Goal: Task Accomplishment & Management: Use online tool/utility

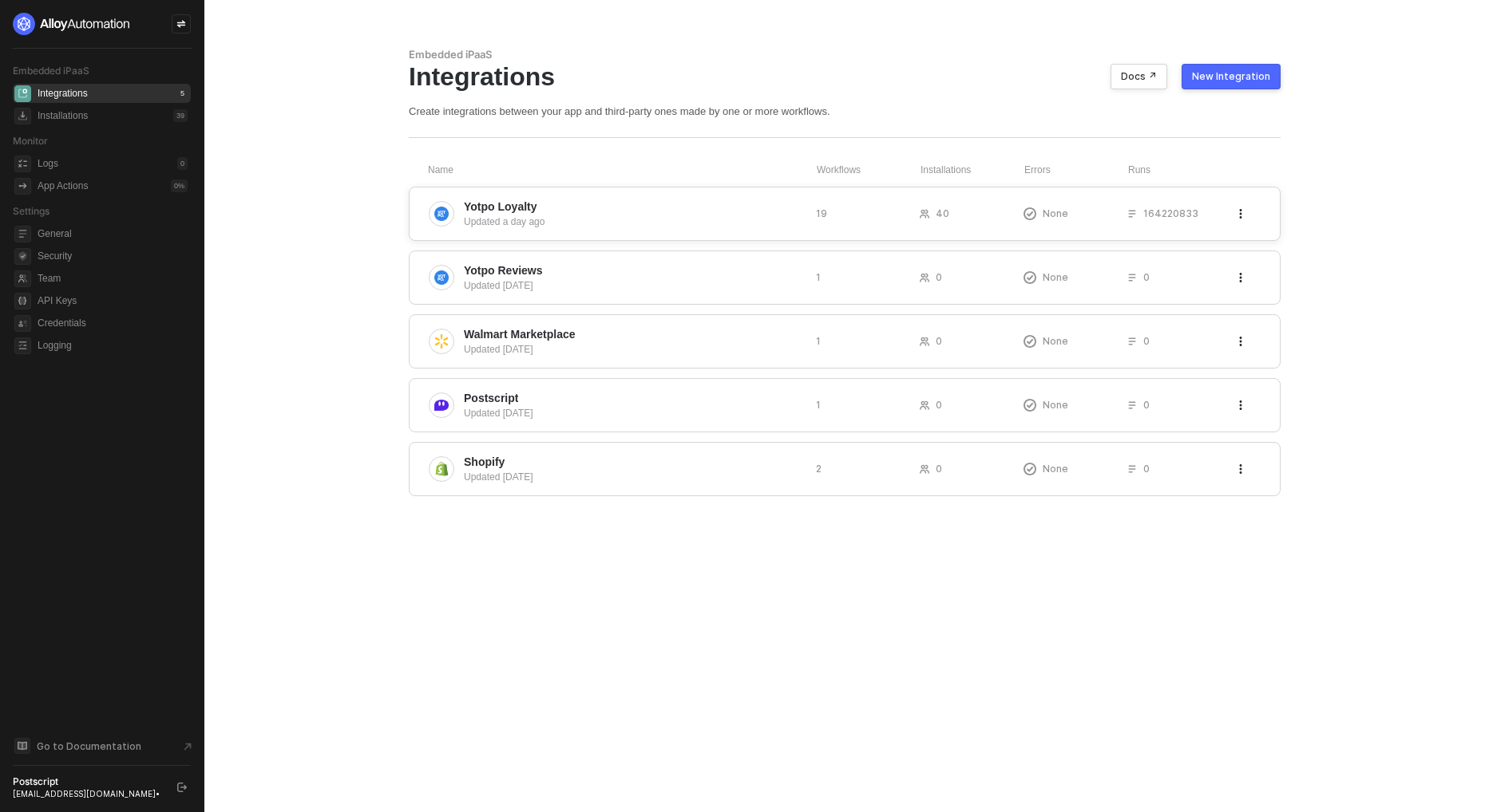
click at [573, 211] on span "Yotpo Loyalty" at bounding box center [633, 206] width 339 height 16
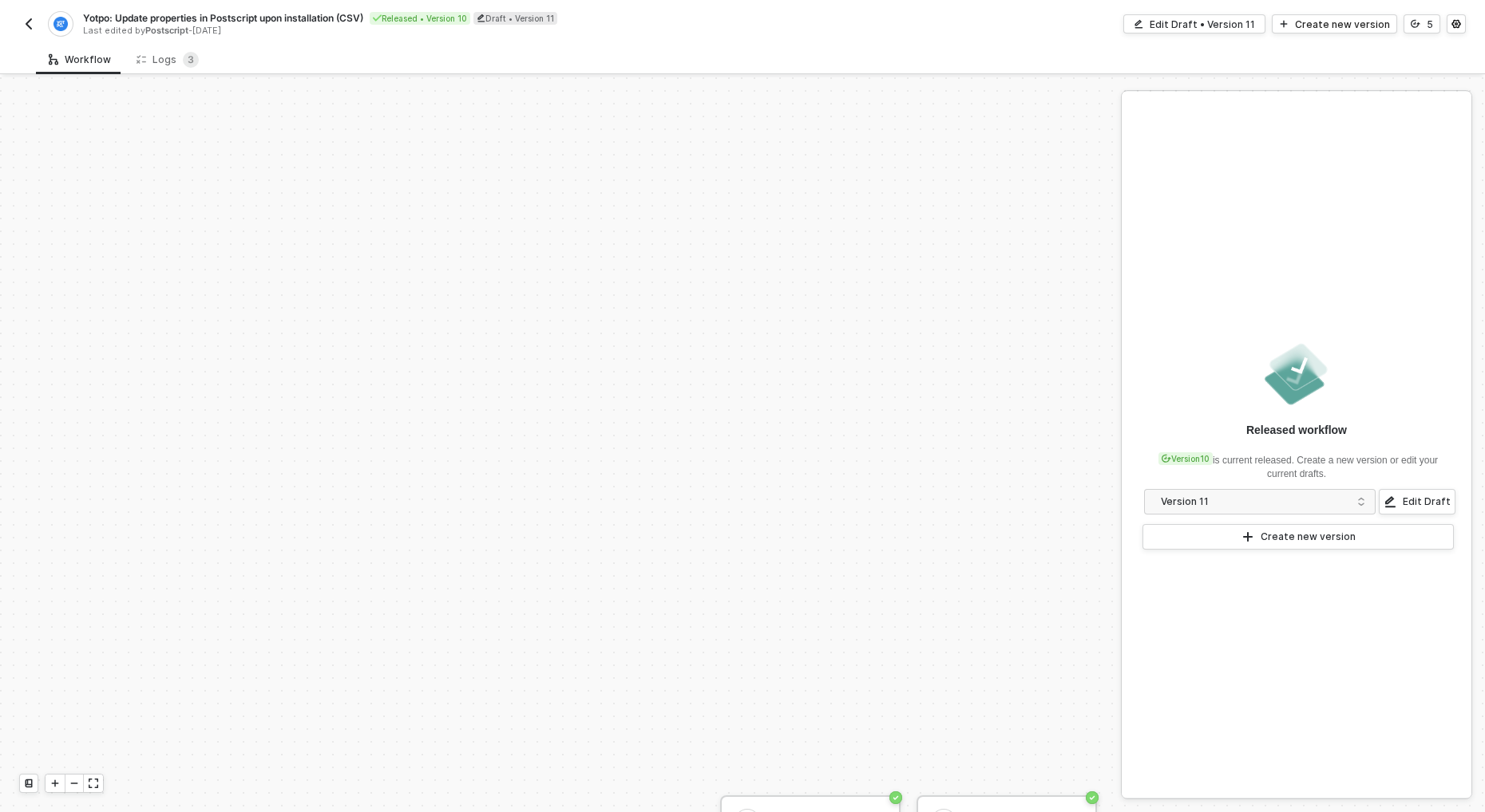
scroll to position [503, 0]
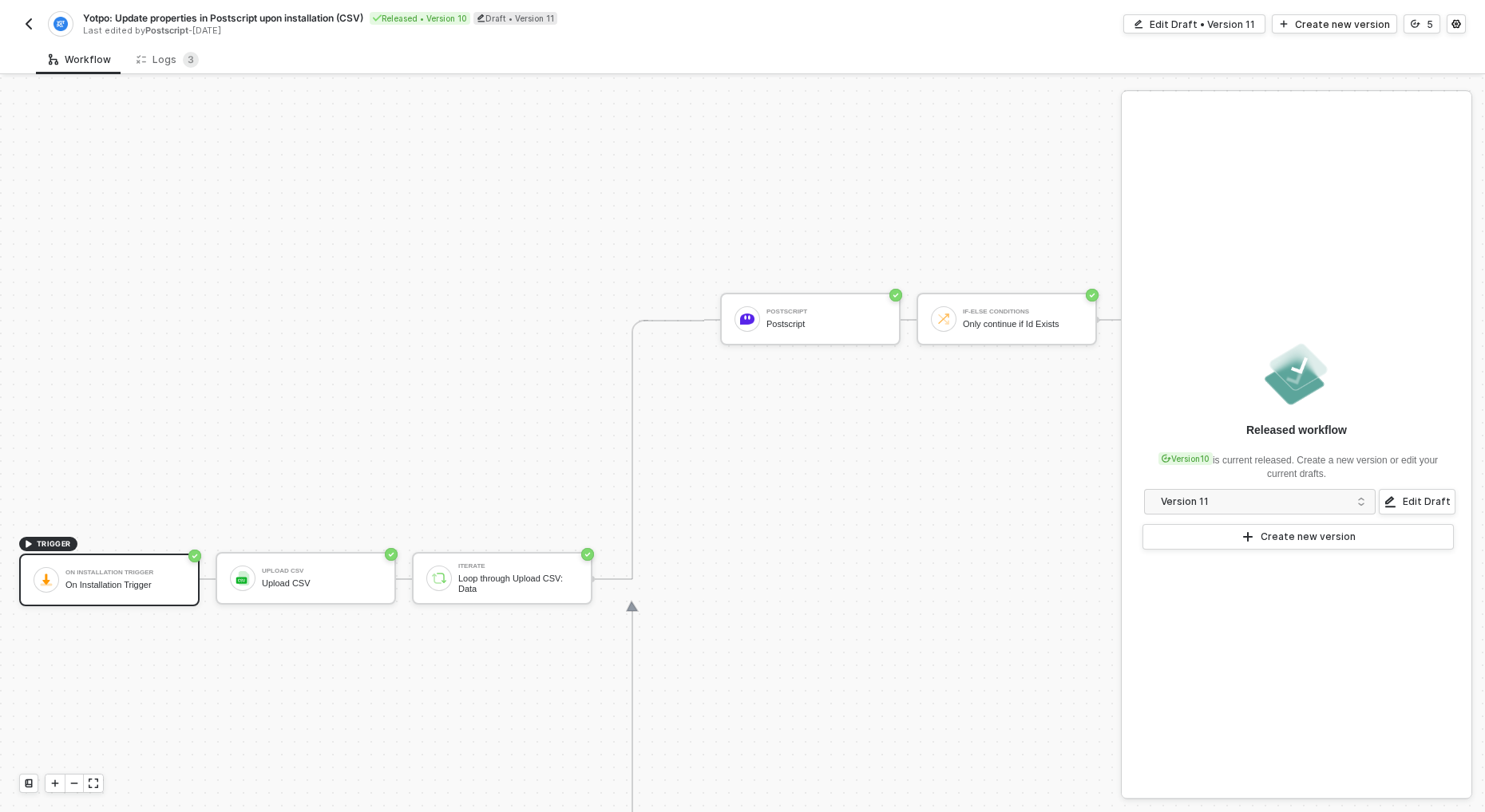
drag, startPoint x: 851, startPoint y: 580, endPoint x: 821, endPoint y: 533, distance: 55.8
click at [821, 533] on div "Postscript Postscript If-Else Conditions Only continue if Id Exists TRUE Yotpo …" at bounding box center [1373, 579] width 1339 height 518
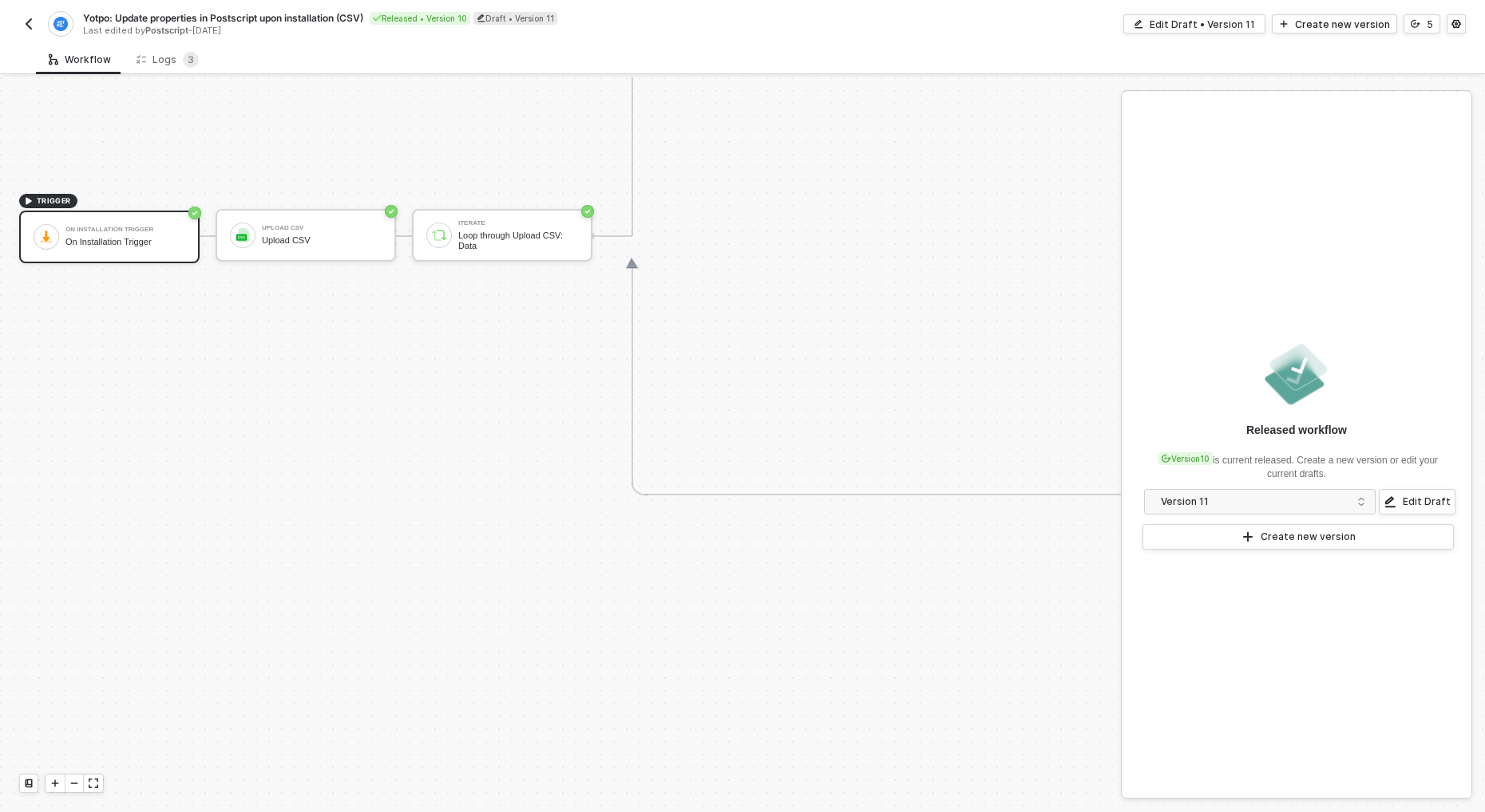
scroll to position [845, 0]
drag, startPoint x: 889, startPoint y: 403, endPoint x: 430, endPoint y: 451, distance: 461.5
click at [430, 451] on div "TRIGGER On Installation Trigger On Installation Trigger Upload CSV Upload CSV I…" at bounding box center [1070, 237] width 2139 height 2010
drag, startPoint x: 433, startPoint y: 428, endPoint x: 426, endPoint y: 494, distance: 66.4
click at [401, 505] on div "TRIGGER On Installation Trigger On Installation Trigger Upload CSV Upload CSV I…" at bounding box center [1070, 237] width 2139 height 2010
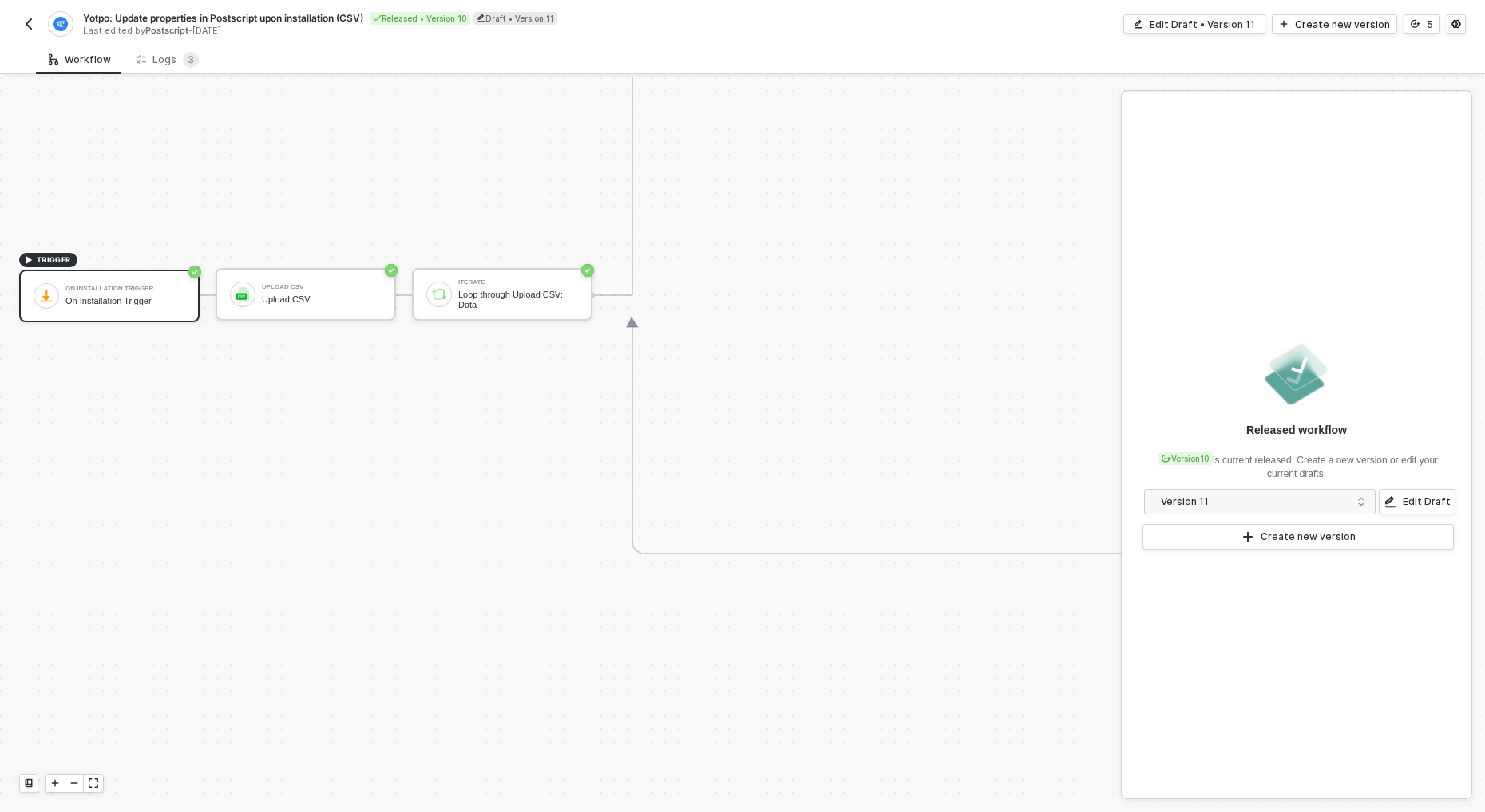
scroll to position [749, 0]
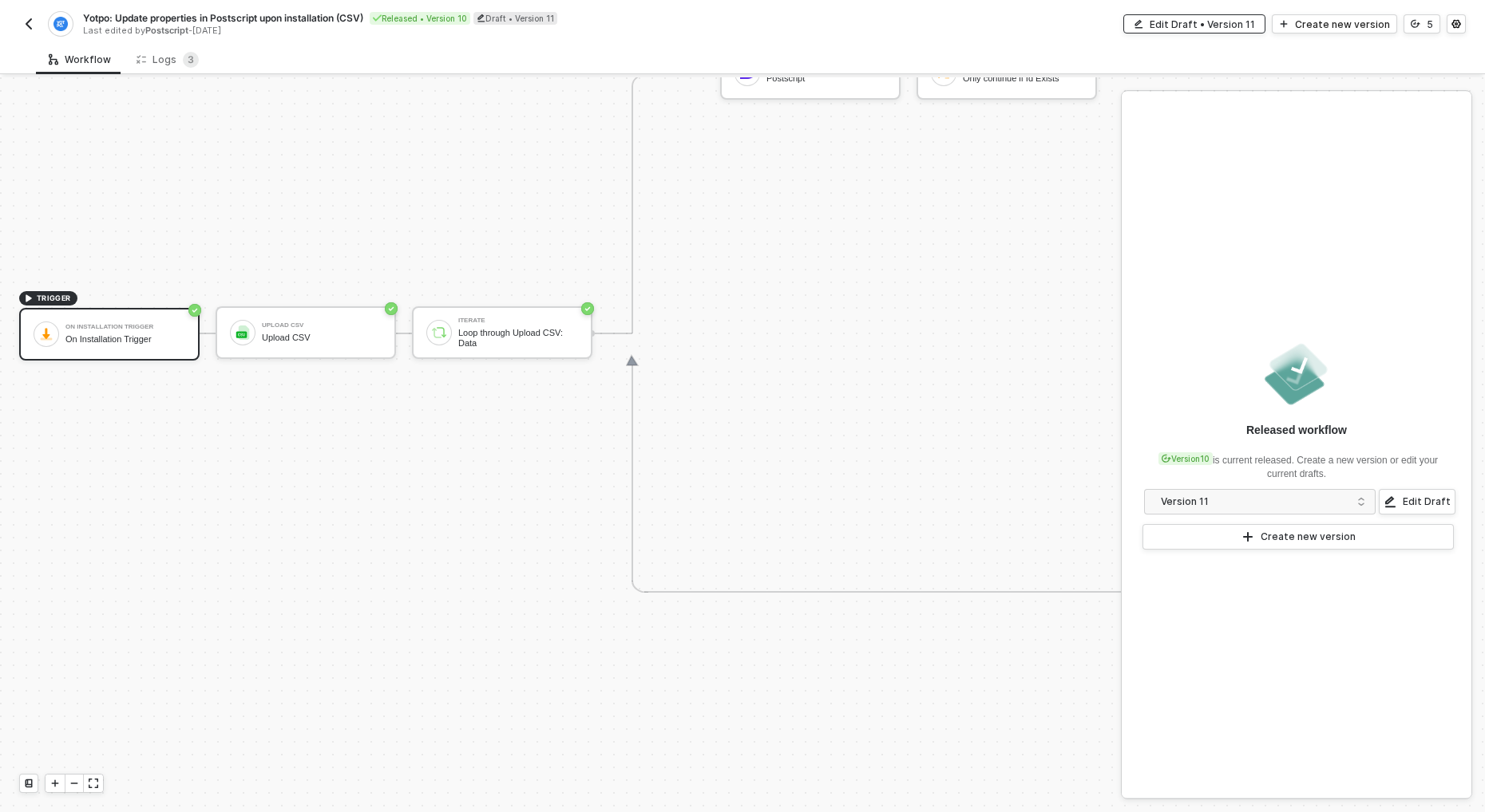
click at [1202, 25] on div "Edit Draft • Version 11" at bounding box center [1202, 24] width 105 height 14
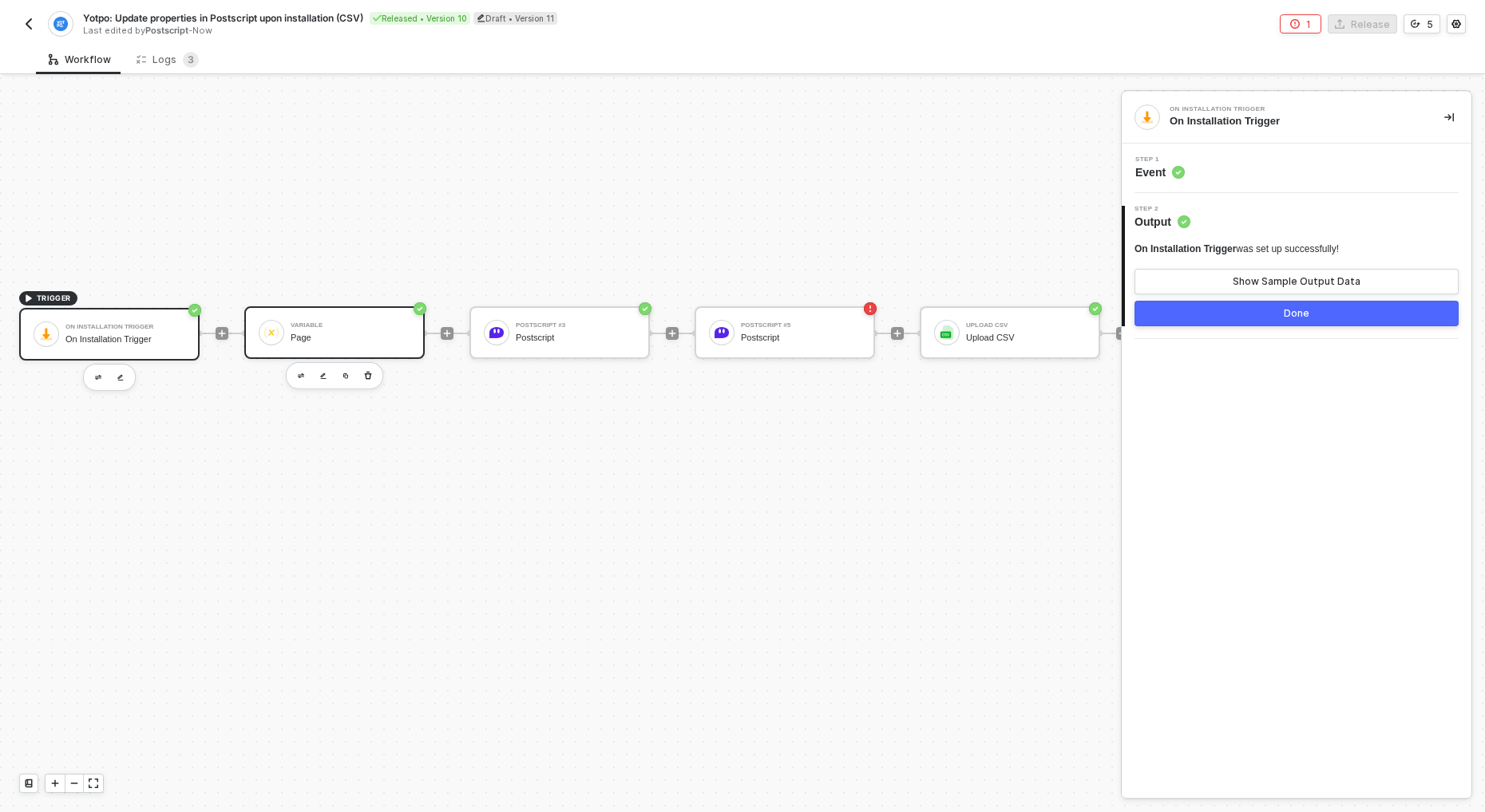
click at [342, 339] on div "Page" at bounding box center [350, 337] width 120 height 10
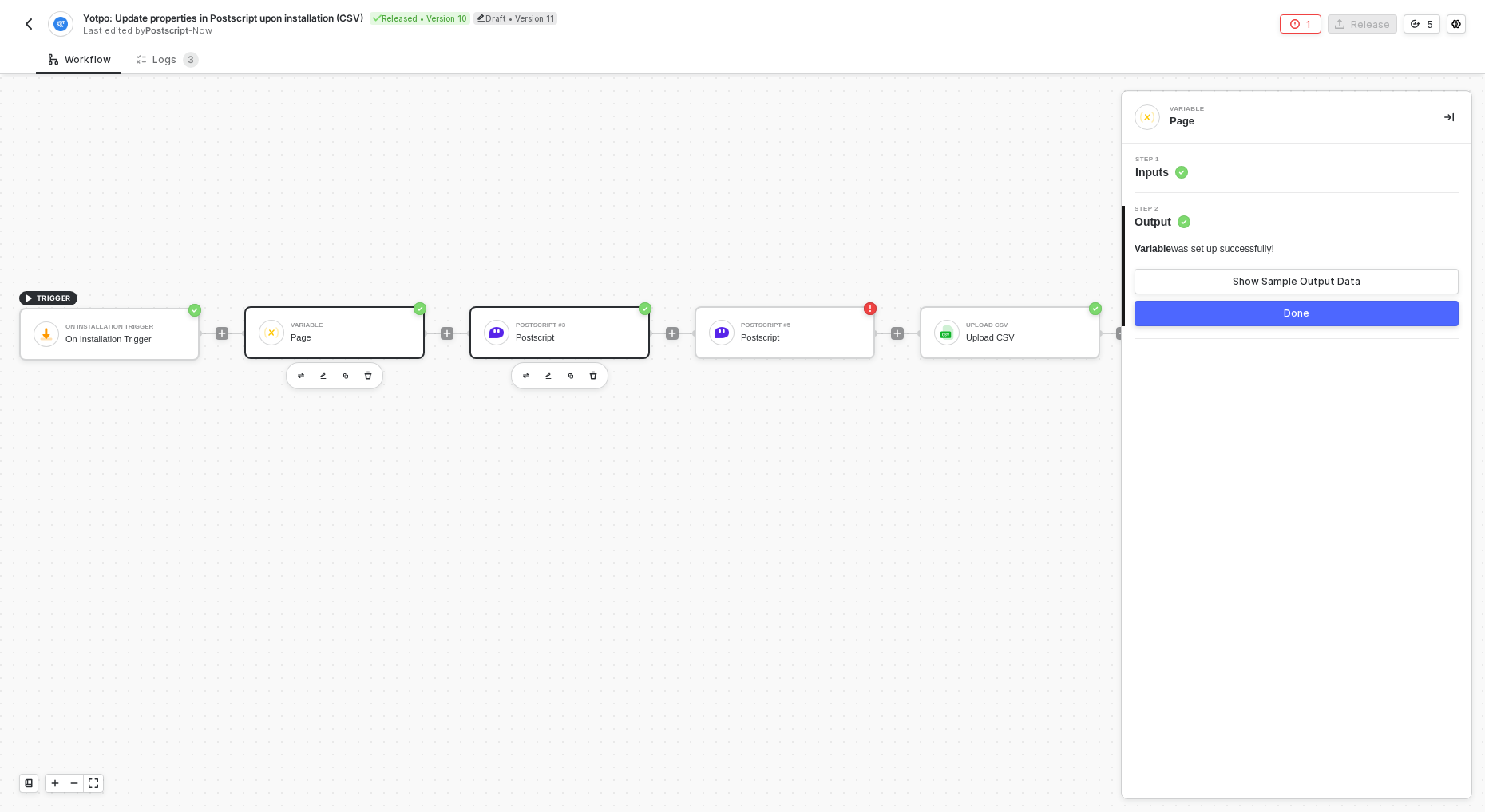
click at [573, 343] on div "Postscript #3 Postscript" at bounding box center [575, 333] width 120 height 31
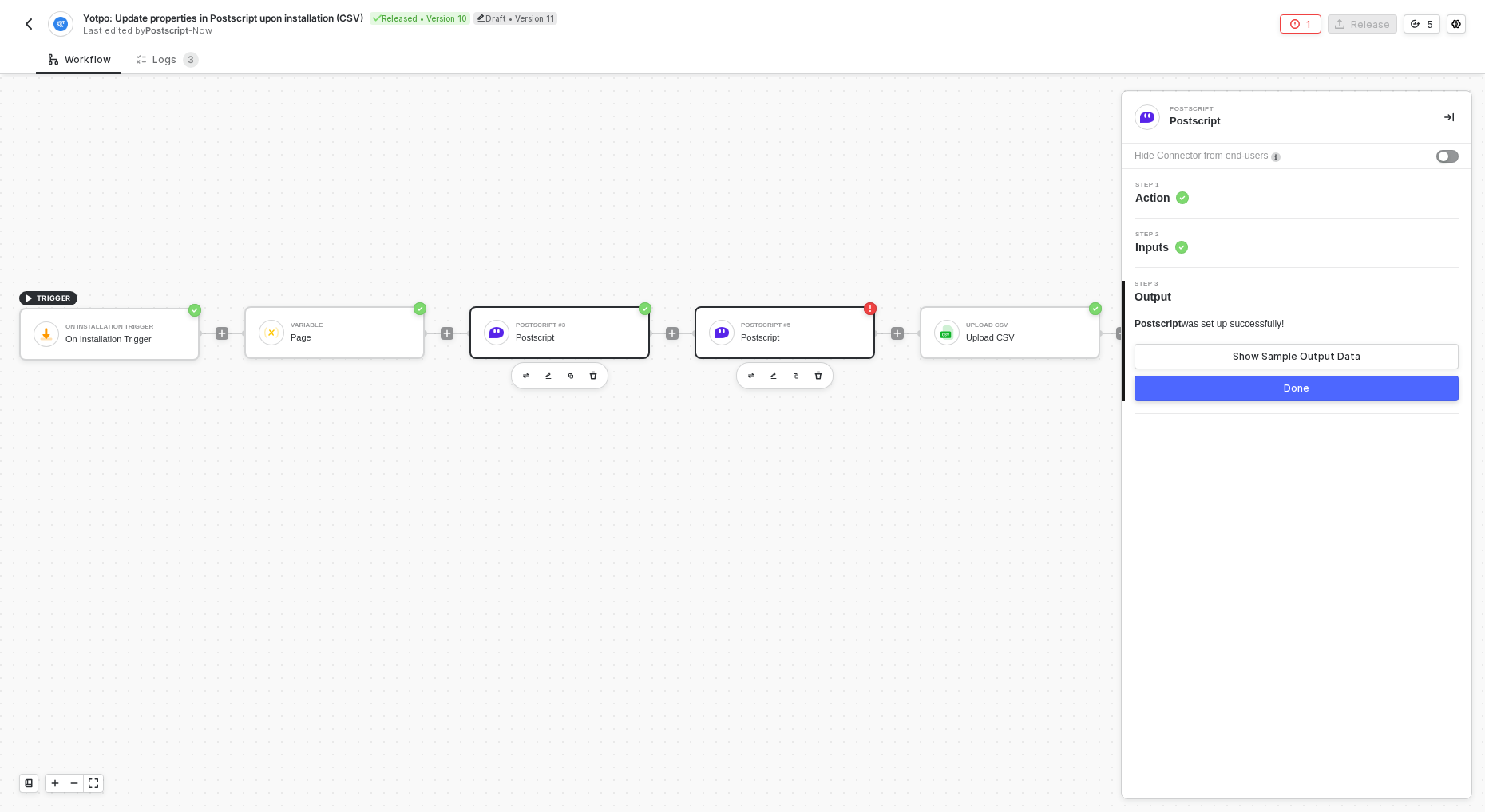
click at [807, 333] on div "Postscript" at bounding box center [800, 337] width 120 height 10
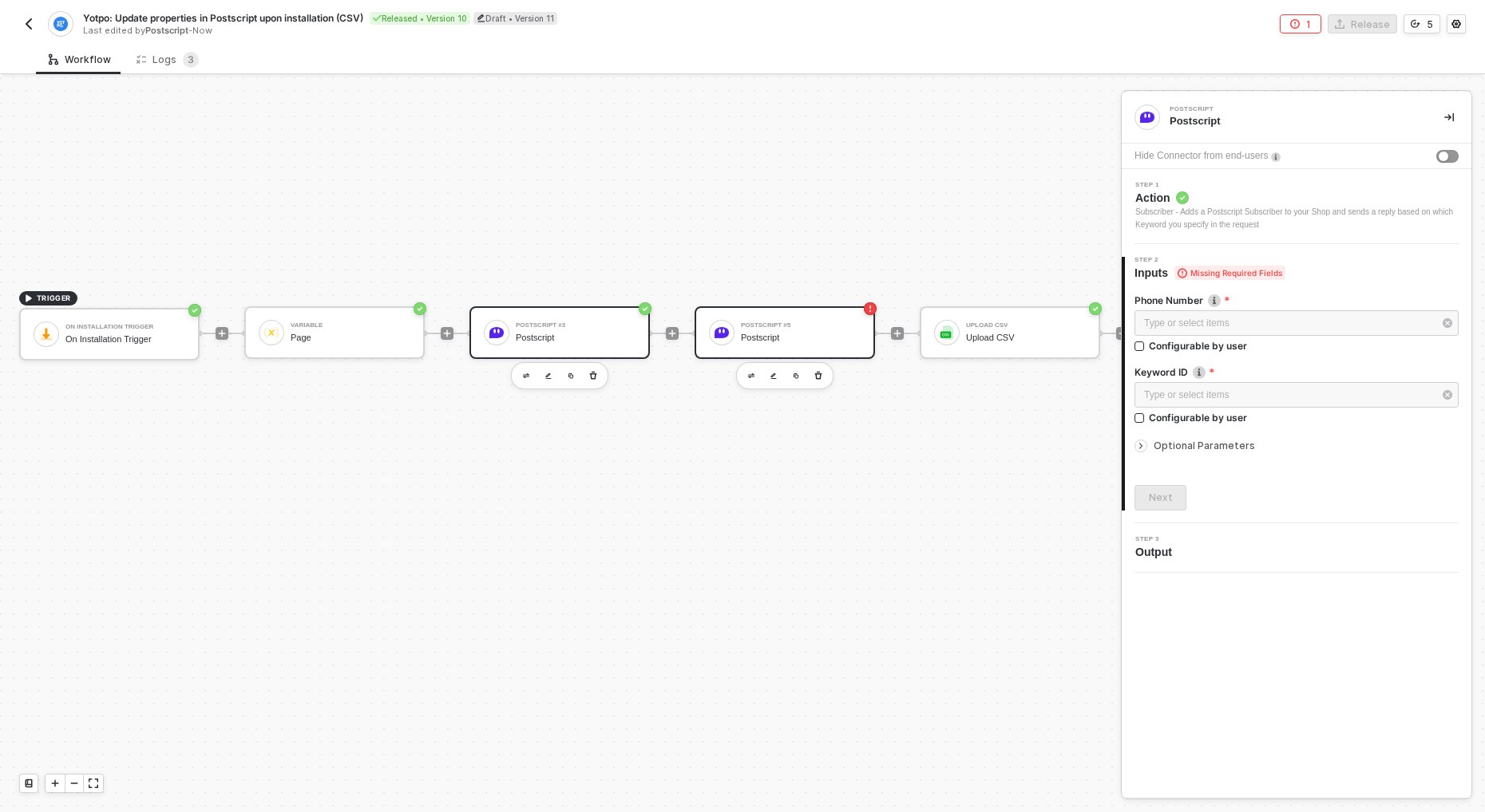
click at [506, 335] on div at bounding box center [496, 332] width 25 height 25
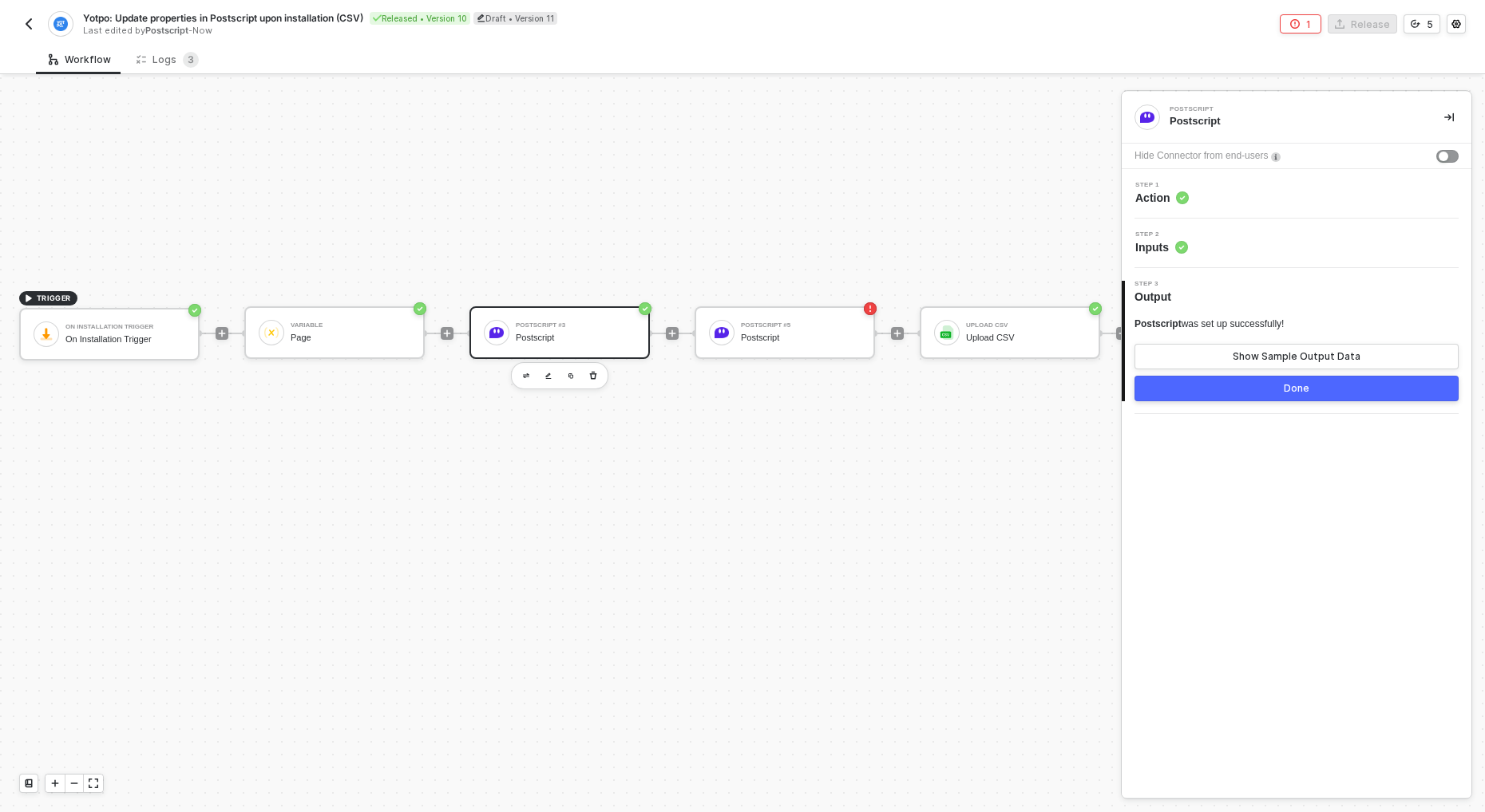
click at [1214, 195] on div "Step 1 Action" at bounding box center [1298, 194] width 346 height 24
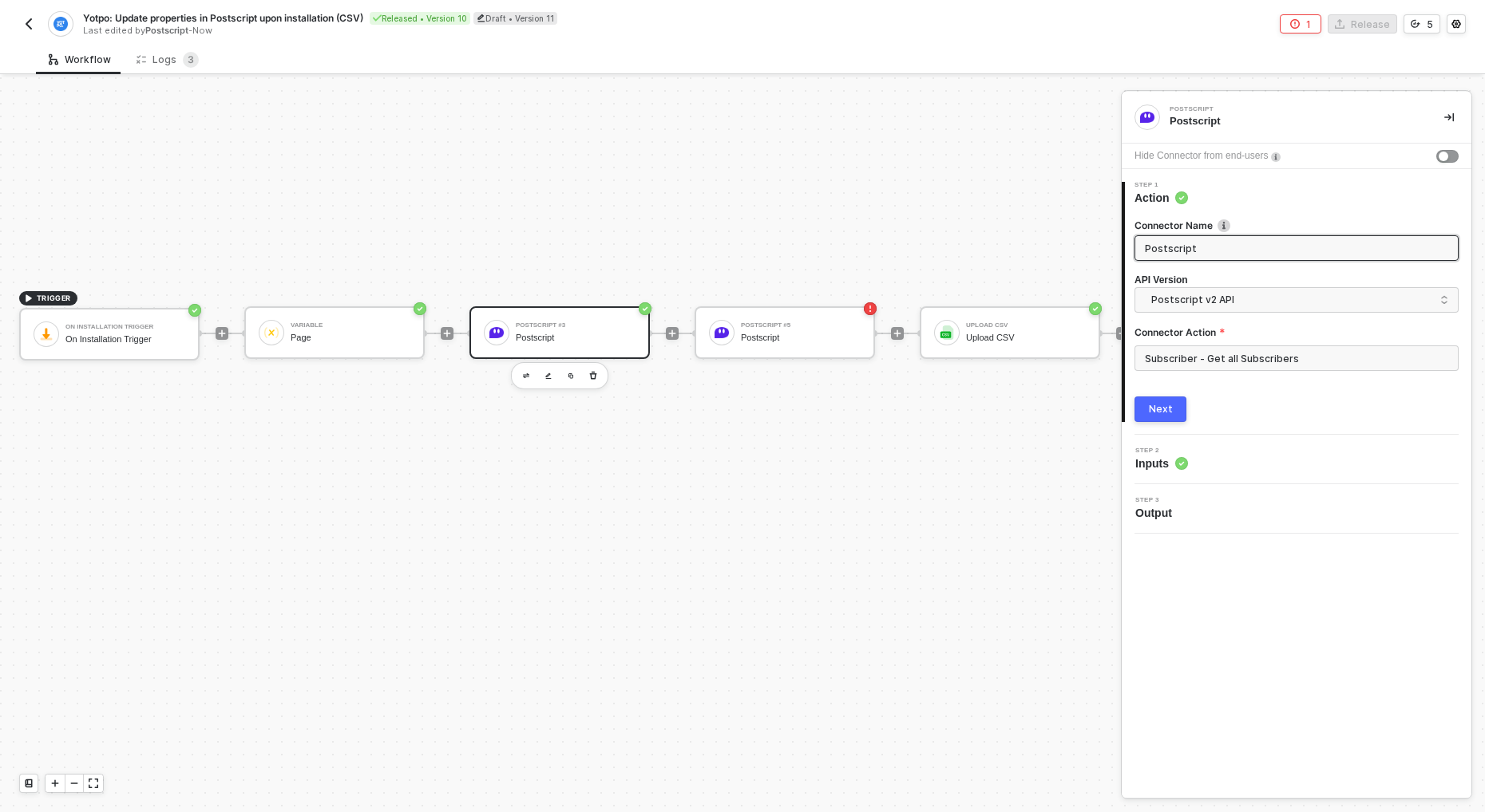
click at [1228, 454] on div "Step 2 Inputs" at bounding box center [1298, 460] width 346 height 24
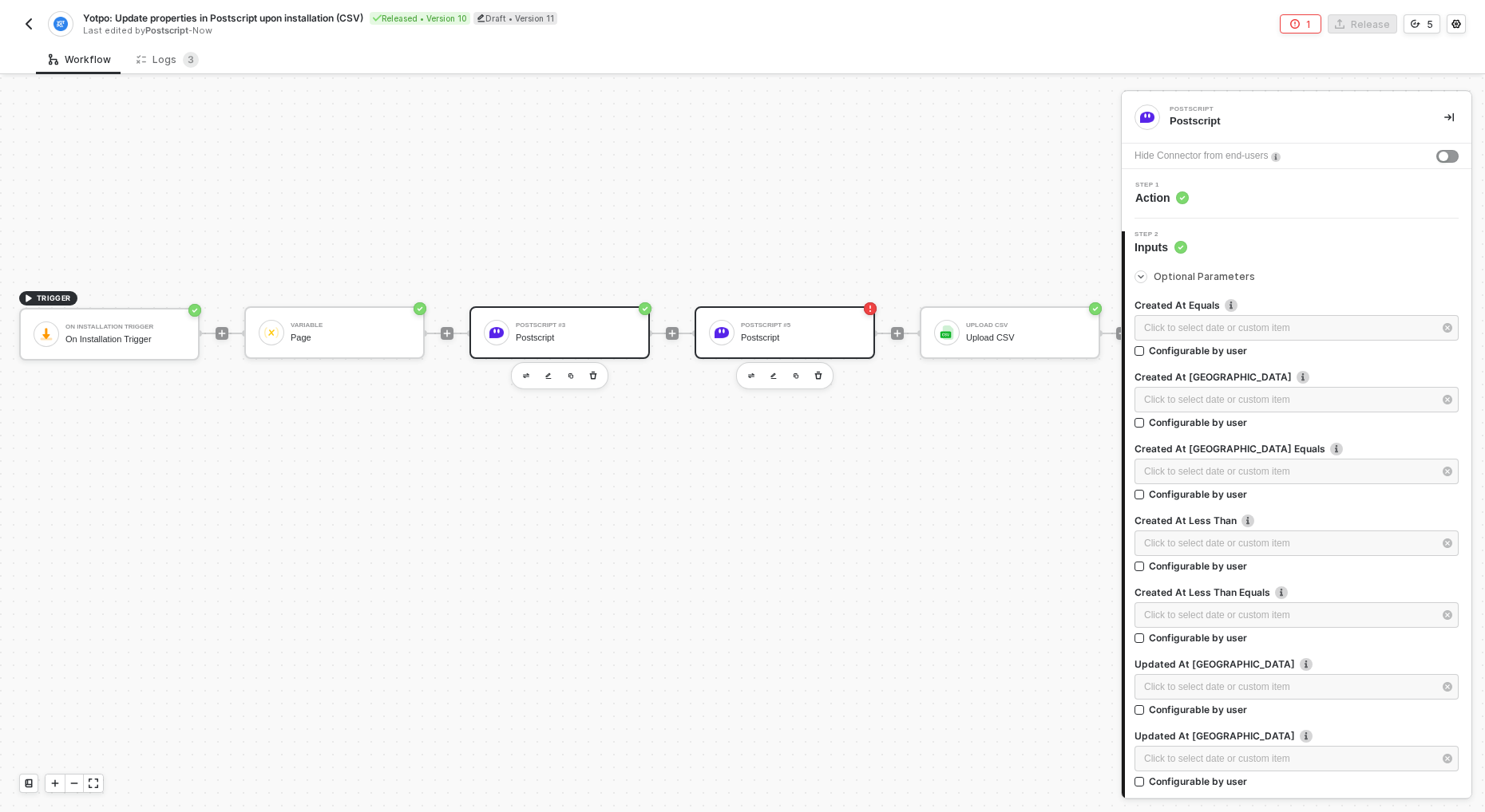
click at [782, 345] on div "Postscript #5 Postscript" at bounding box center [800, 333] width 120 height 31
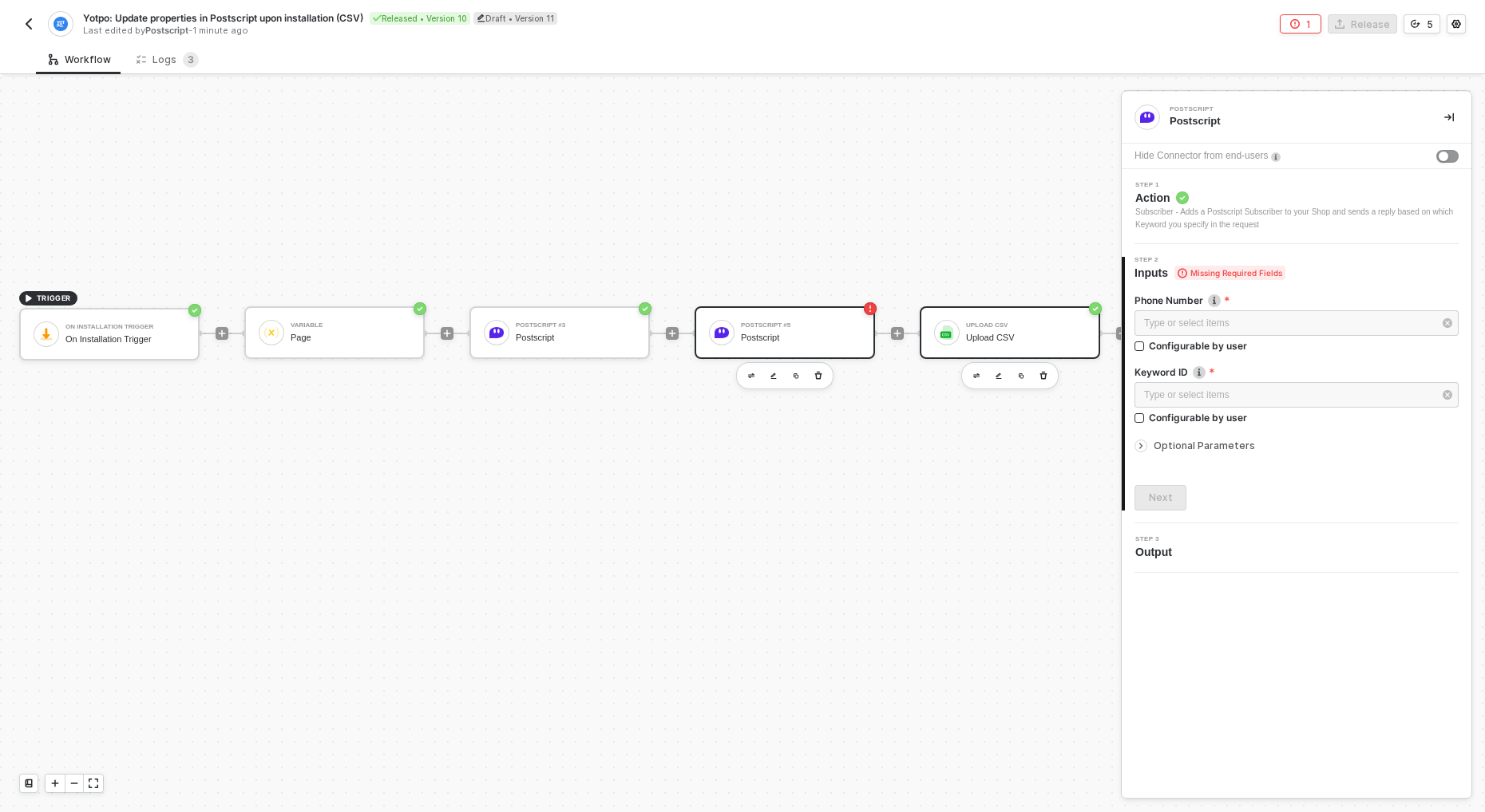
click at [981, 343] on div "Upload CSV Upload CSV" at bounding box center [1025, 333] width 120 height 31
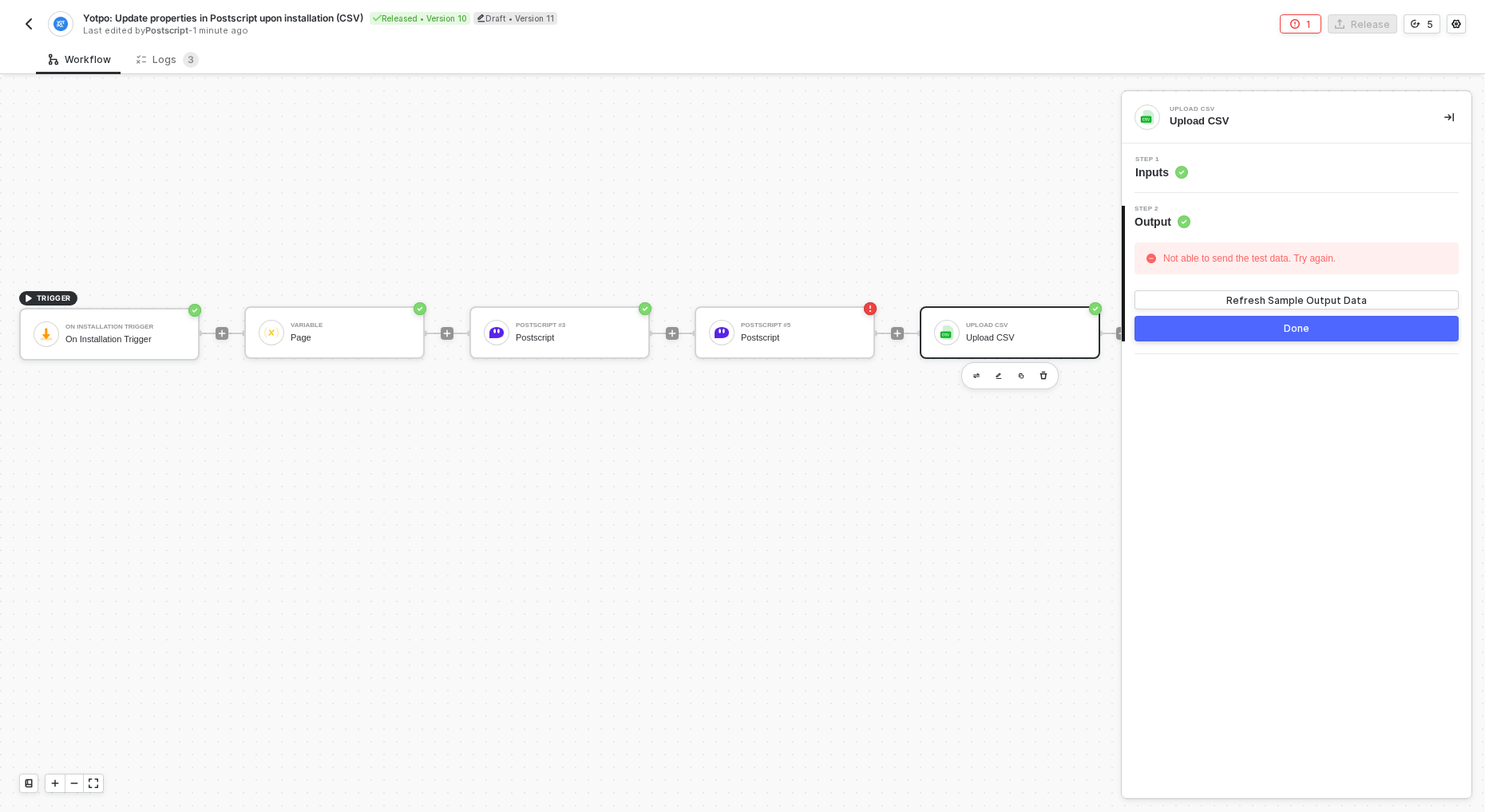
drag, startPoint x: 848, startPoint y: 478, endPoint x: 867, endPoint y: 526, distance: 51.6
drag, startPoint x: 956, startPoint y: 444, endPoint x: 779, endPoint y: 600, distance: 235.9
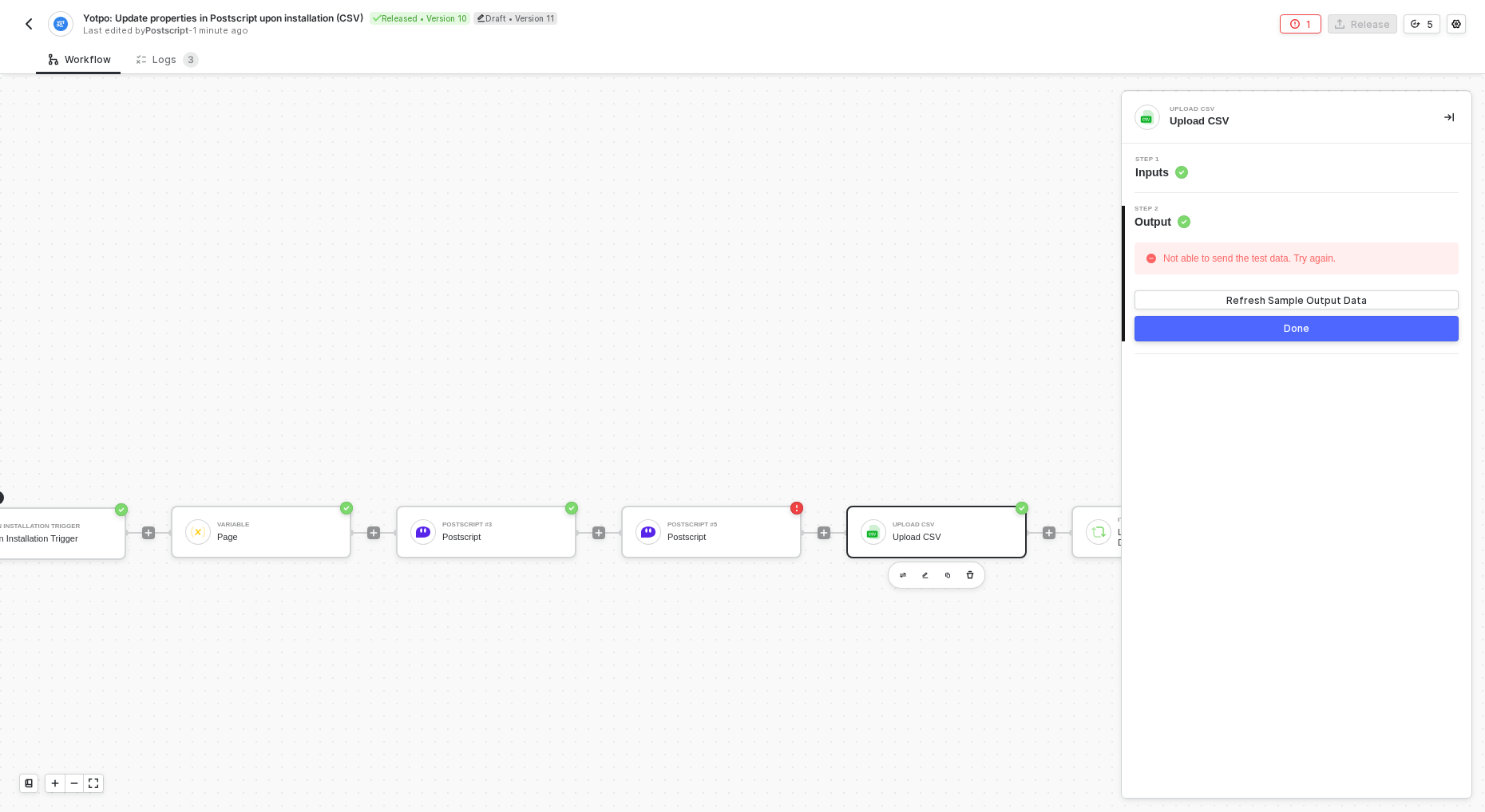
scroll to position [549, 0]
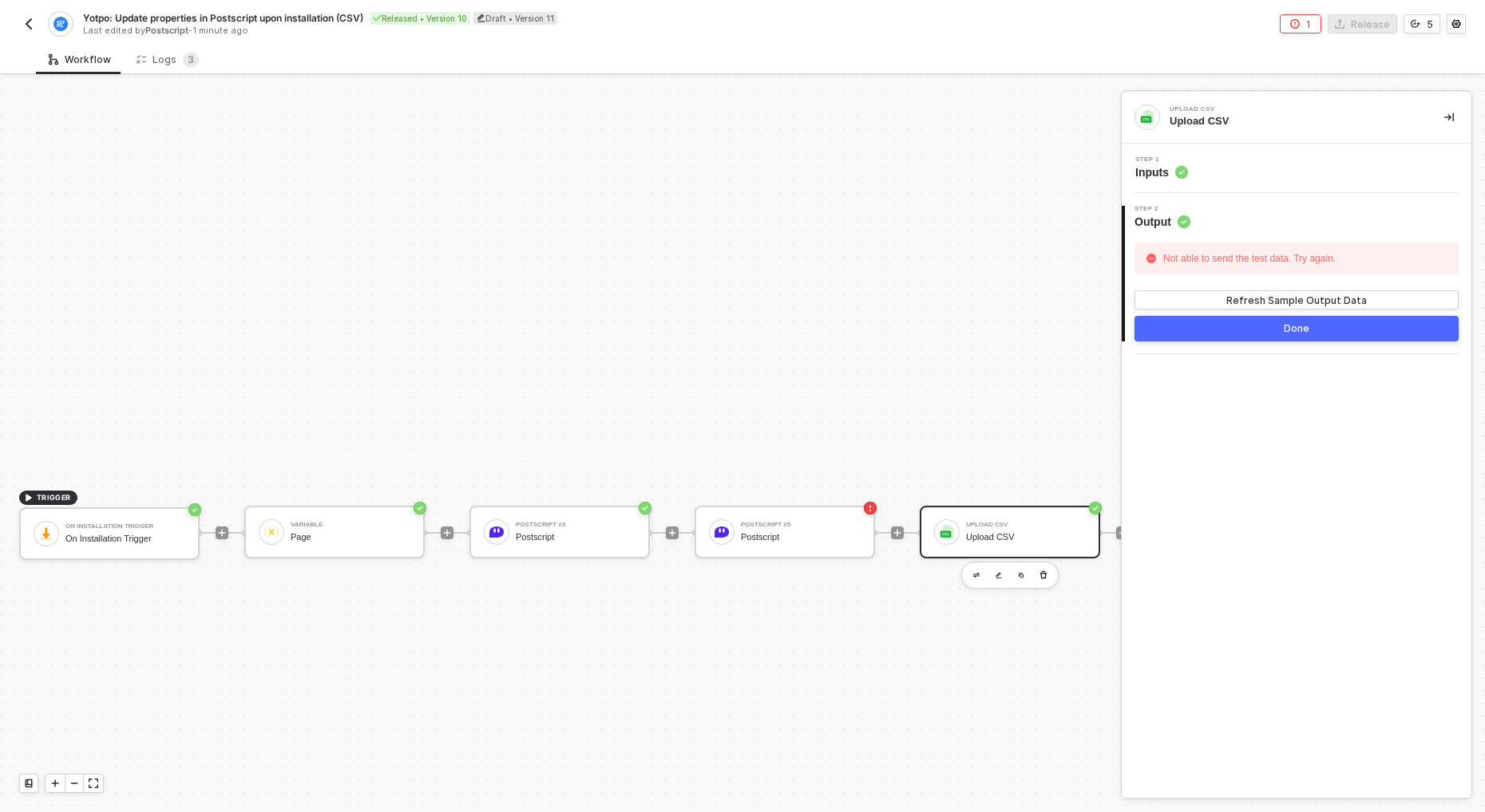
drag, startPoint x: 371, startPoint y: 578, endPoint x: 66, endPoint y: 134, distance: 538.7
click at [23, 22] on img "button" at bounding box center [29, 24] width 13 height 13
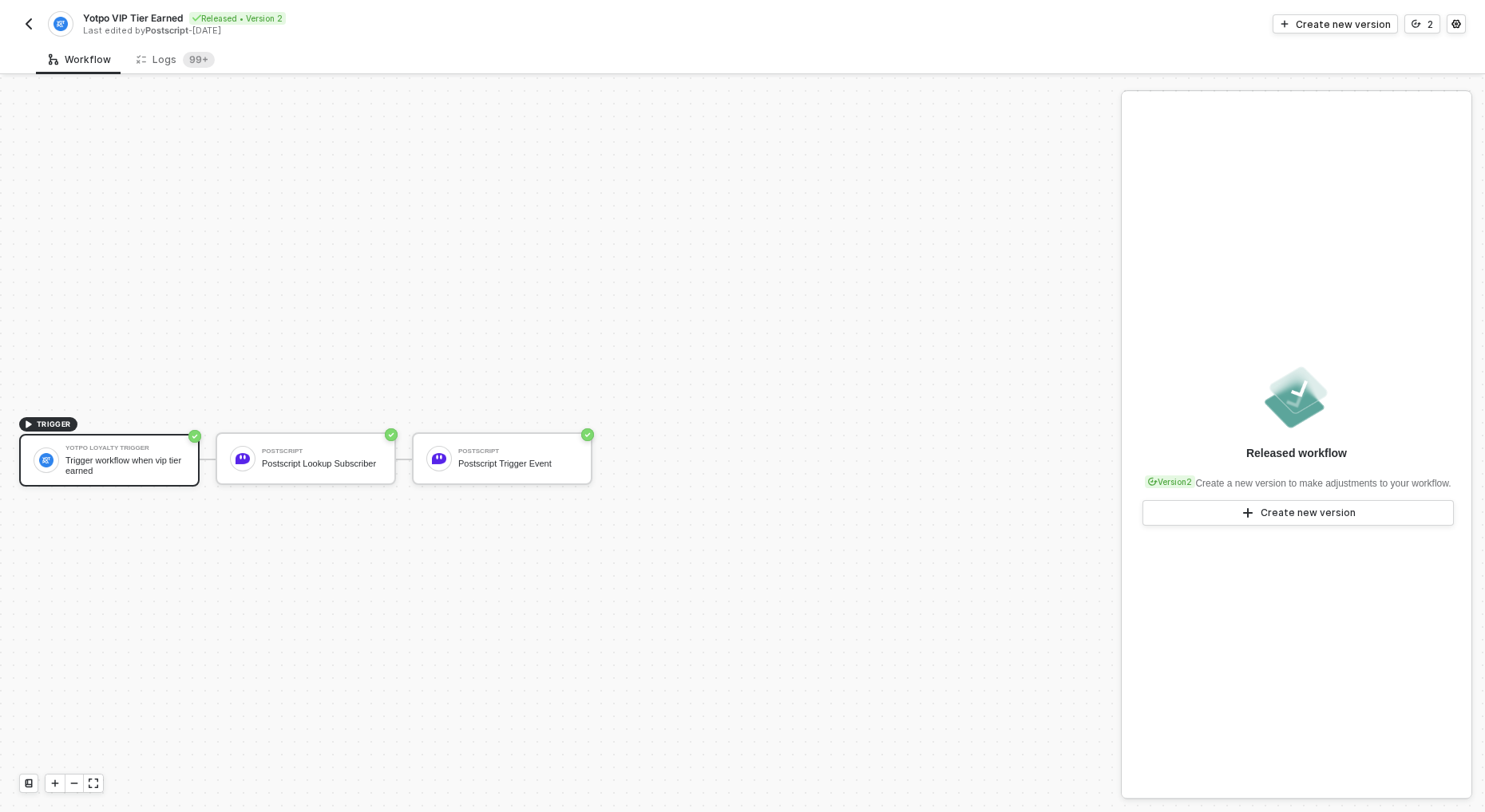
scroll to position [30, 0]
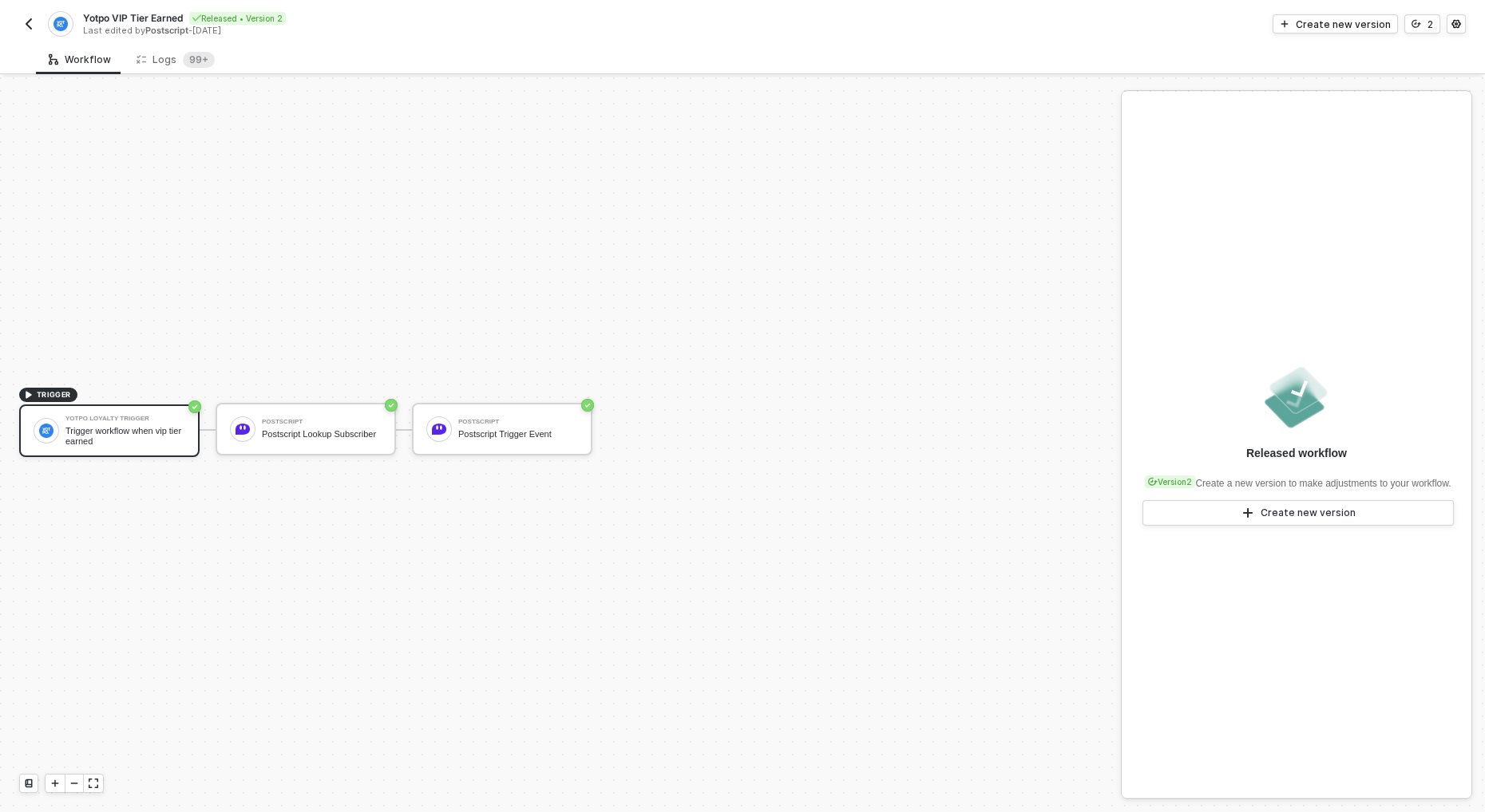
click at [116, 14] on span "Yotpo VIP Tier Earned" at bounding box center [132, 18] width 99 height 14
click at [115, 17] on input "Yotpo VIP Tier Earned" at bounding box center [218, 18] width 271 height 20
type input "Yotpo: VIP Tier Earned"
click at [367, 18] on div "Save" at bounding box center [377, 18] width 24 height 14
click at [32, 19] on img "button" at bounding box center [29, 24] width 13 height 13
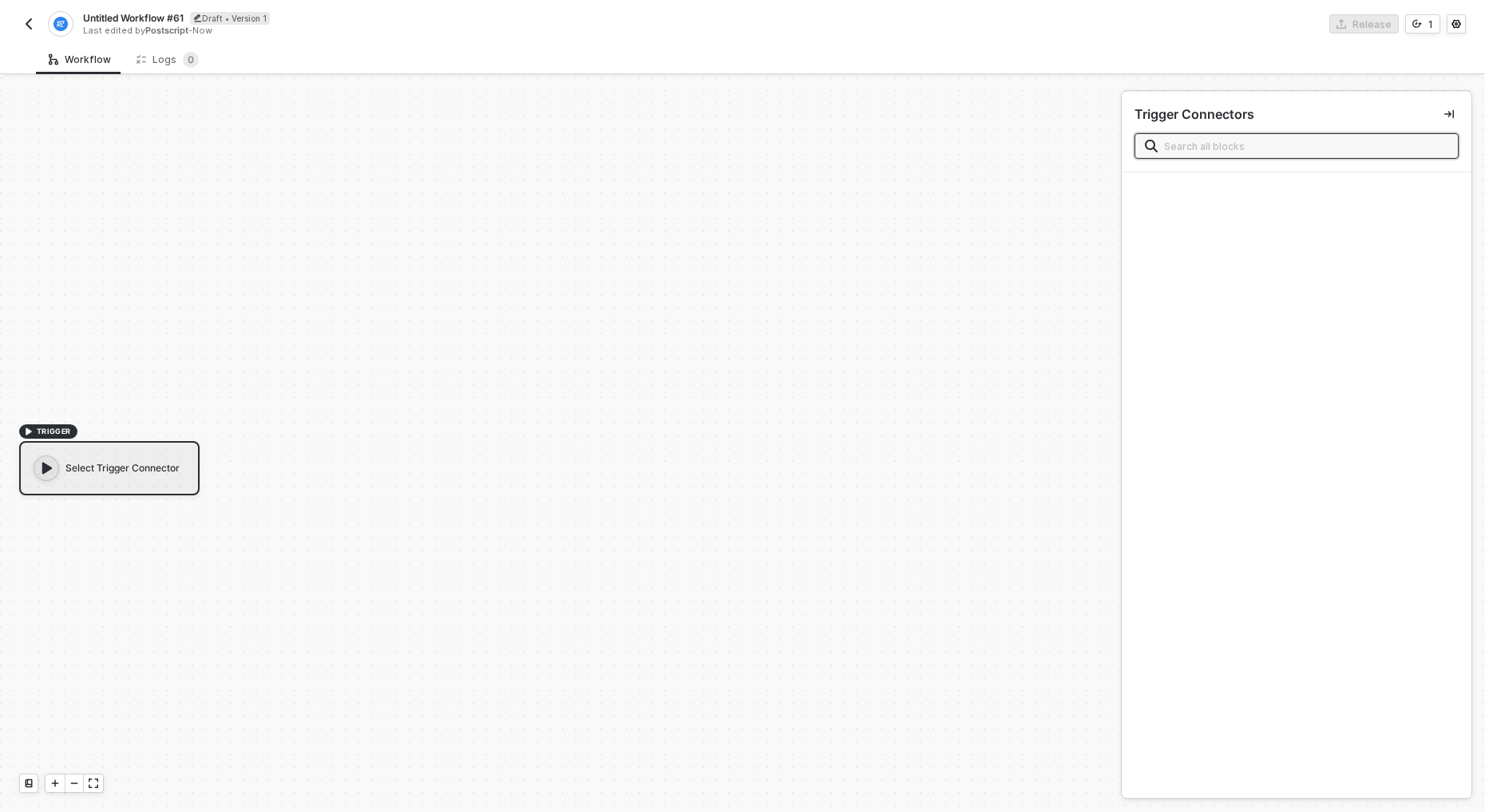
scroll to position [30, 0]
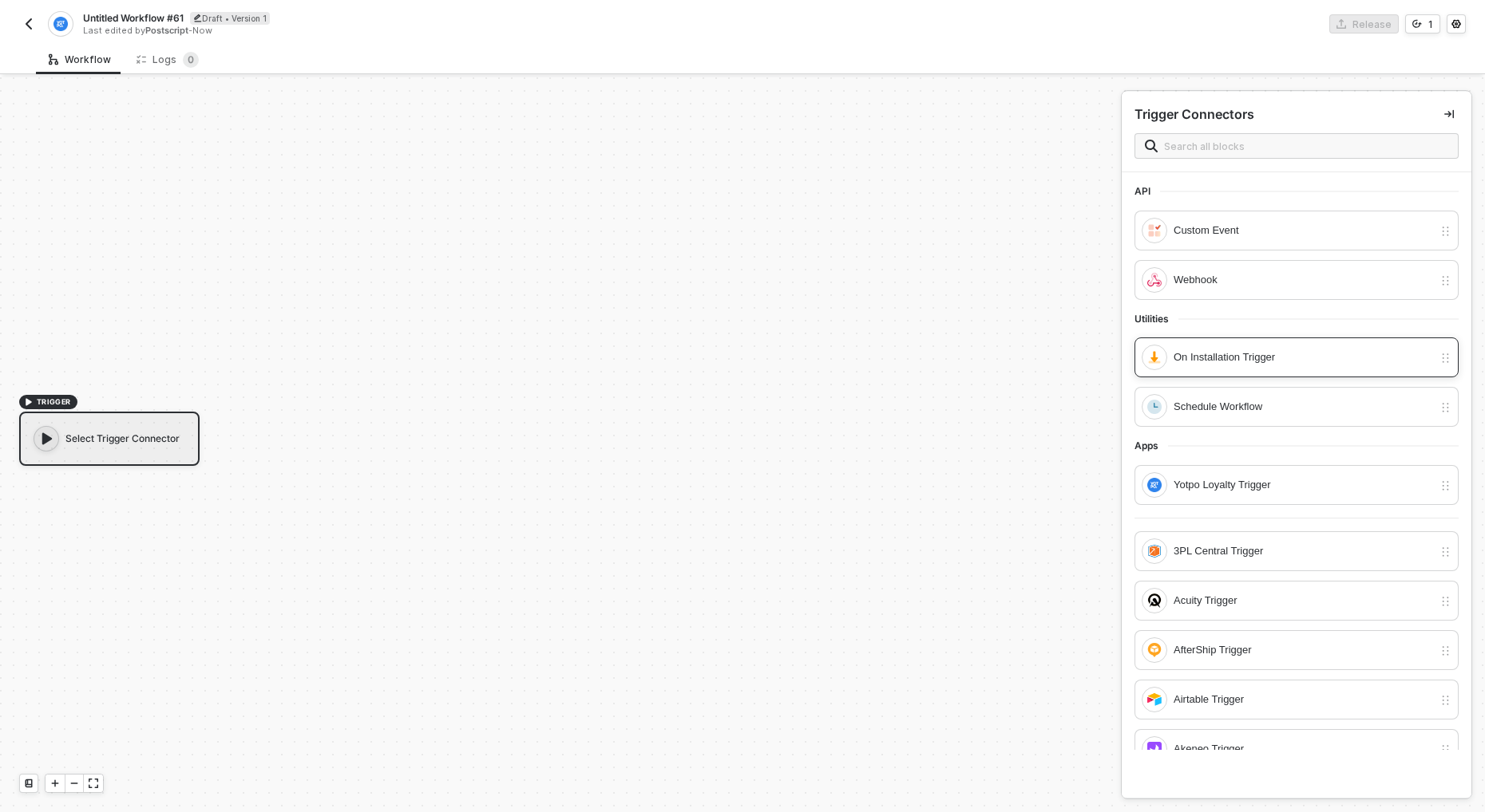
click at [1255, 357] on div "On Installation Trigger" at bounding box center [1303, 357] width 259 height 18
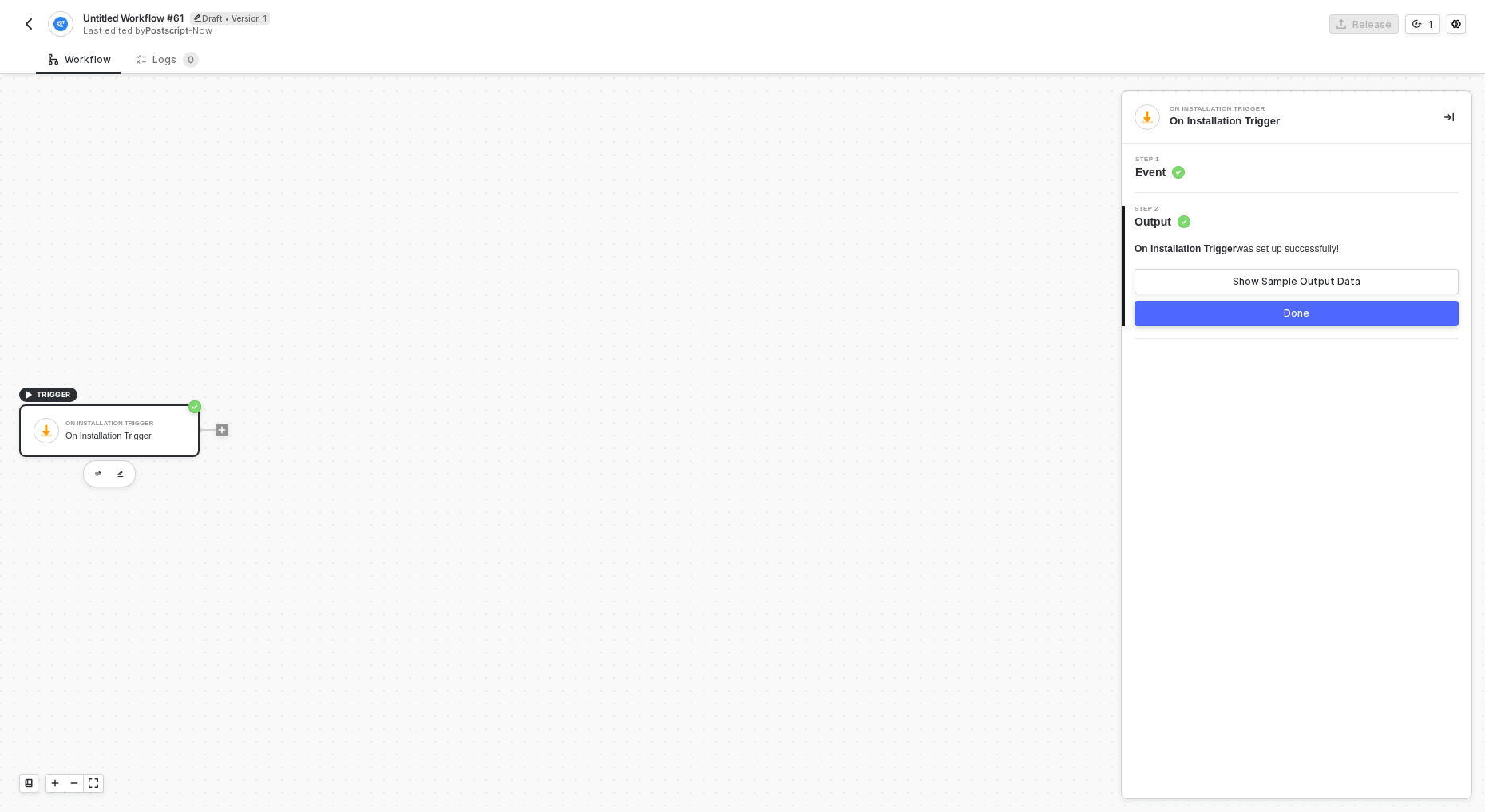
click at [600, 410] on div "TRIGGER On Installation Trigger On Installation Trigger" at bounding box center [556, 430] width 1112 height 765
click at [119, 439] on div "On Installation Trigger" at bounding box center [125, 436] width 120 height 10
click at [218, 428] on icon "icon-play" at bounding box center [222, 430] width 9 height 9
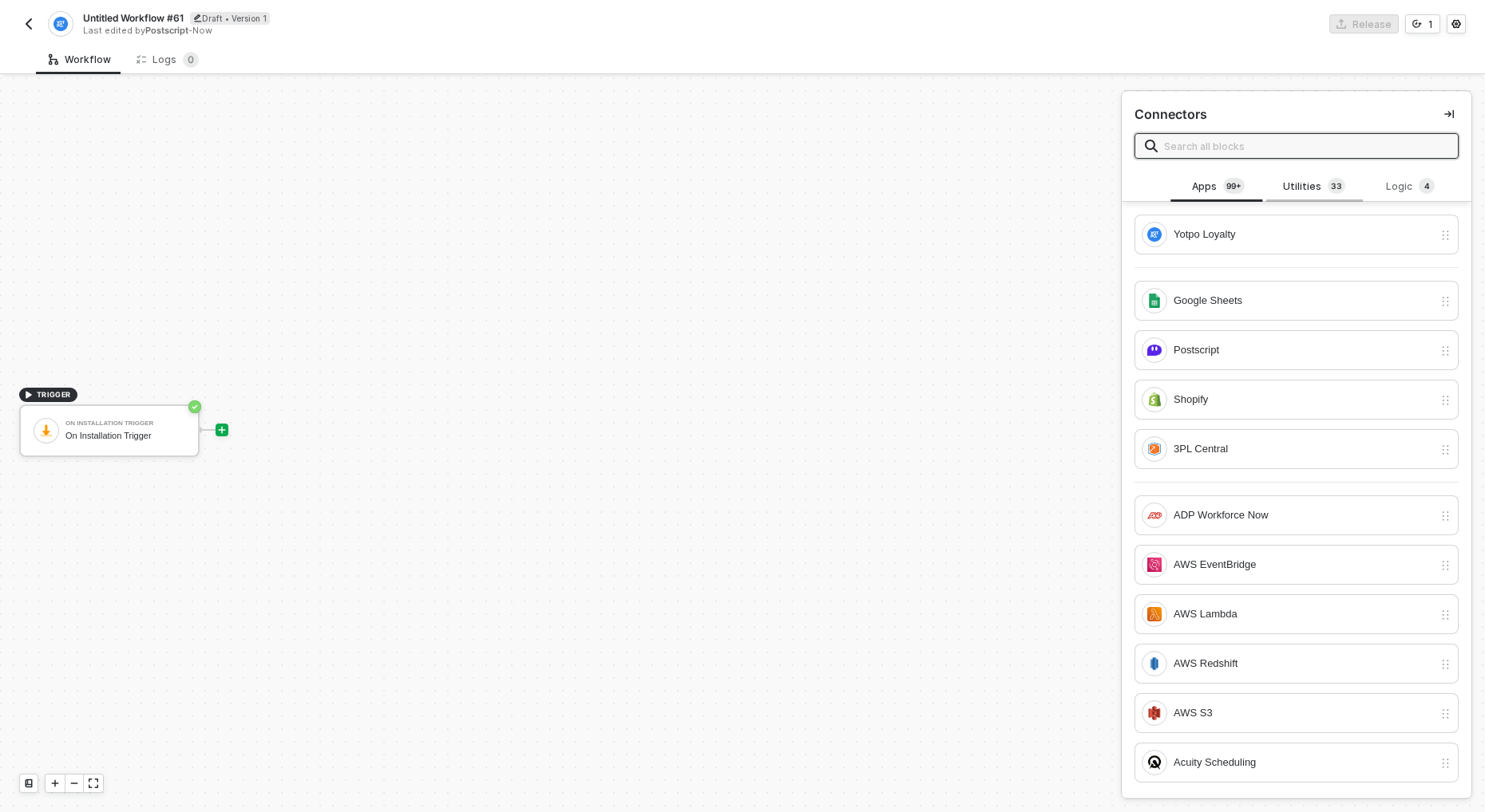
click at [1317, 190] on div "Utilities 3 3" at bounding box center [1314, 187] width 71 height 18
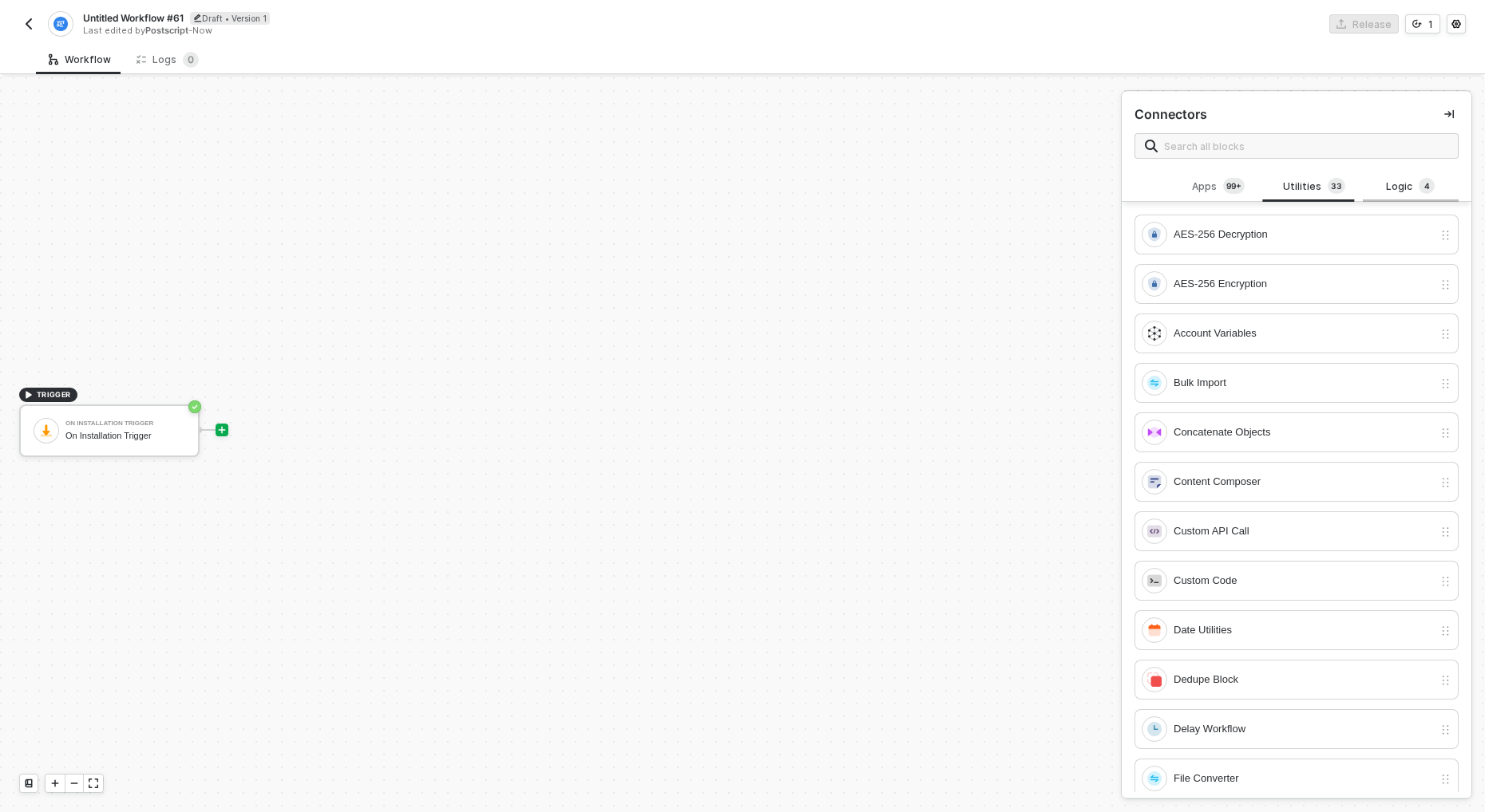
click at [1400, 192] on div "Logic 4" at bounding box center [1411, 187] width 71 height 18
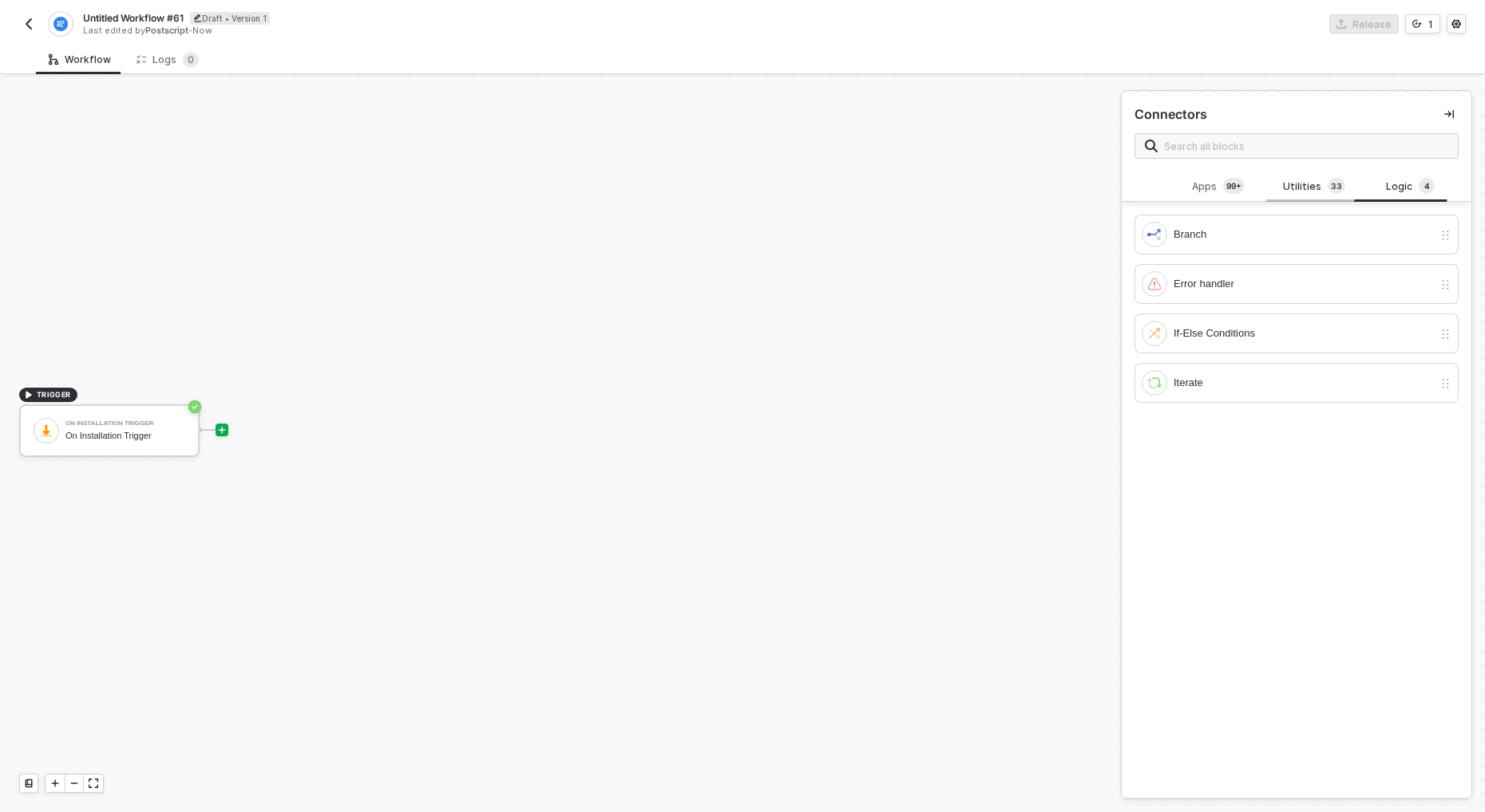
click at [1302, 179] on div "Utilities 3 3" at bounding box center [1314, 187] width 71 height 18
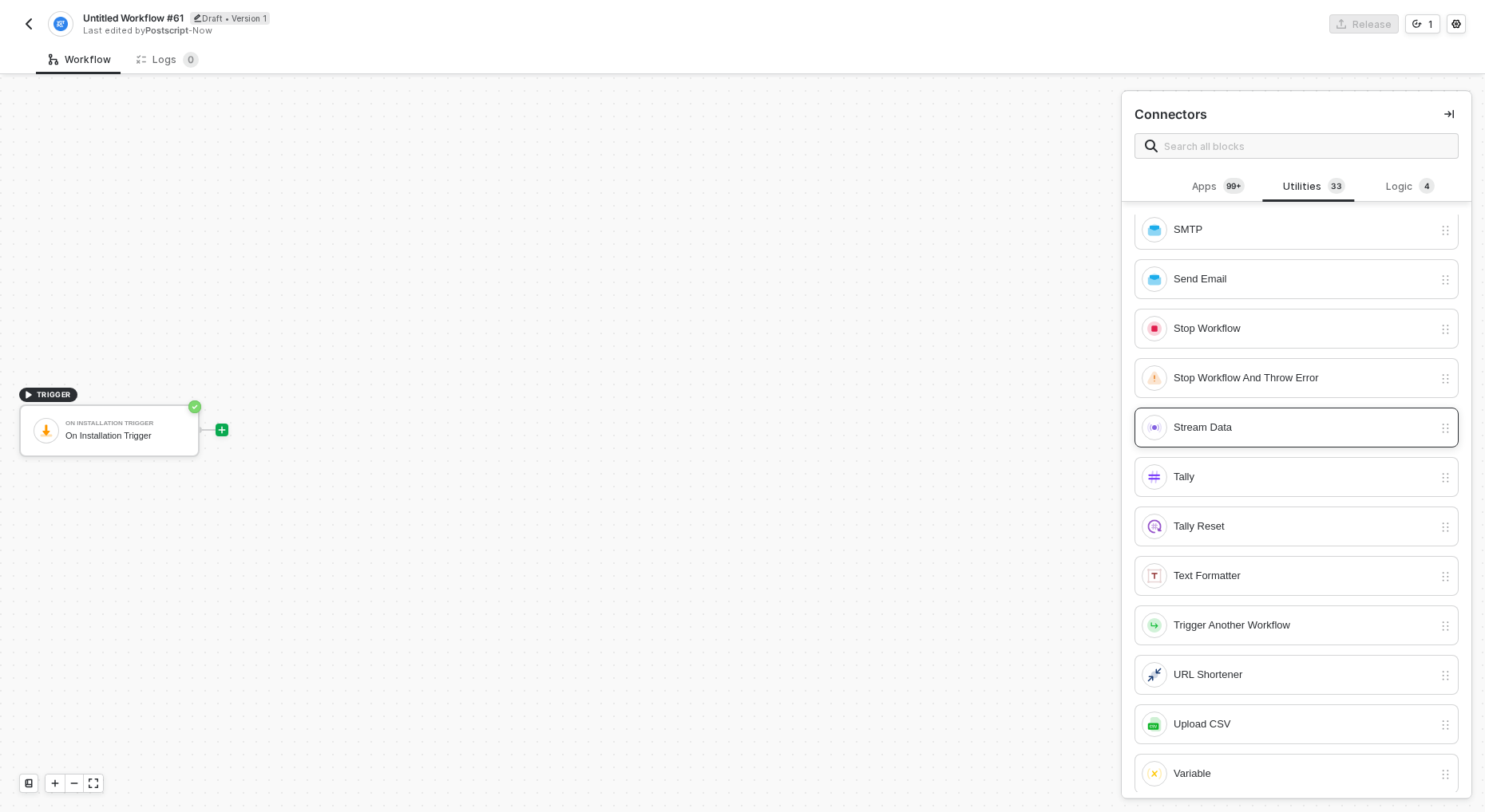
scroll to position [1055, 0]
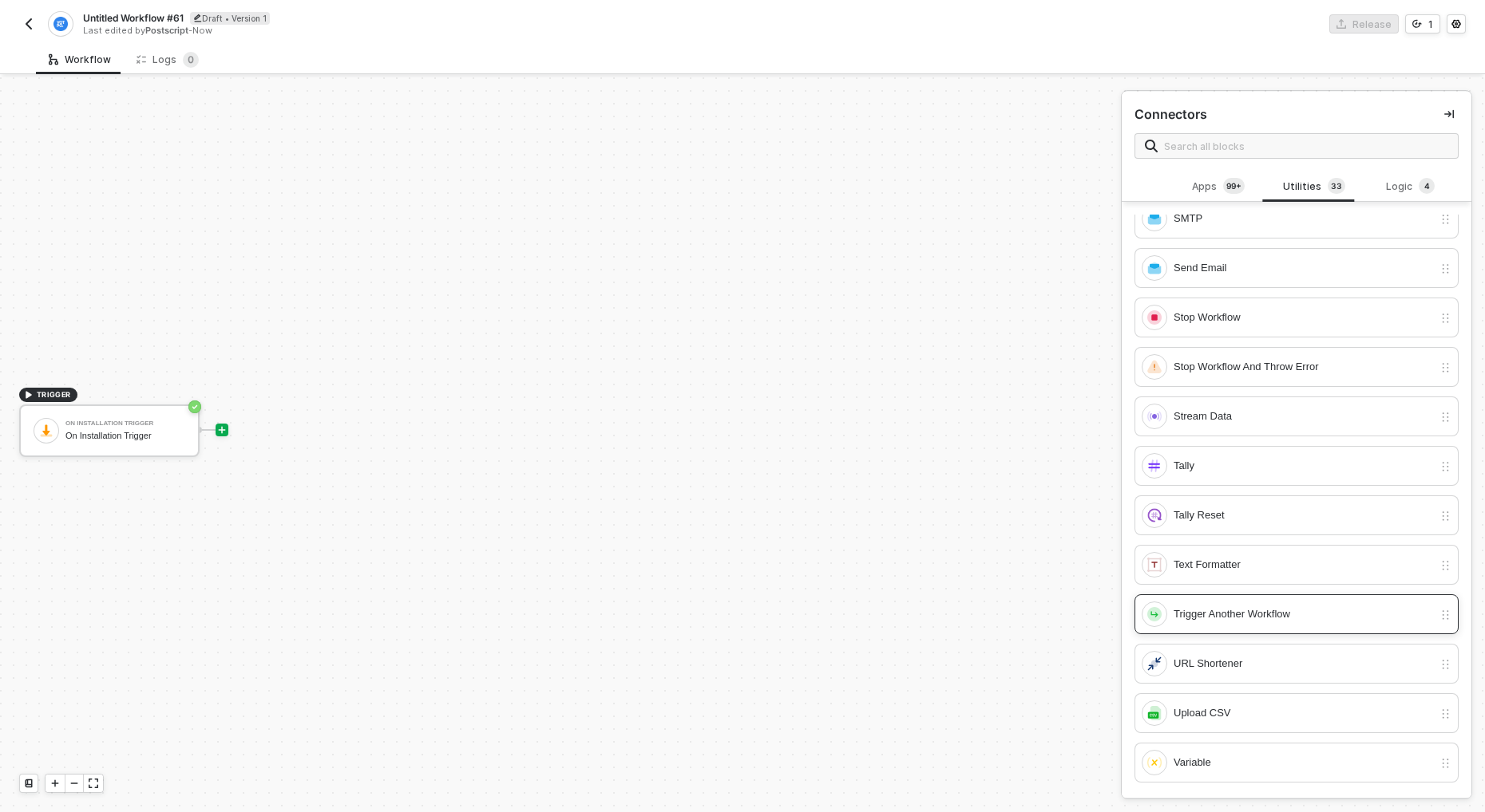
click at [1281, 626] on div "Trigger Another Workflow" at bounding box center [1287, 614] width 292 height 25
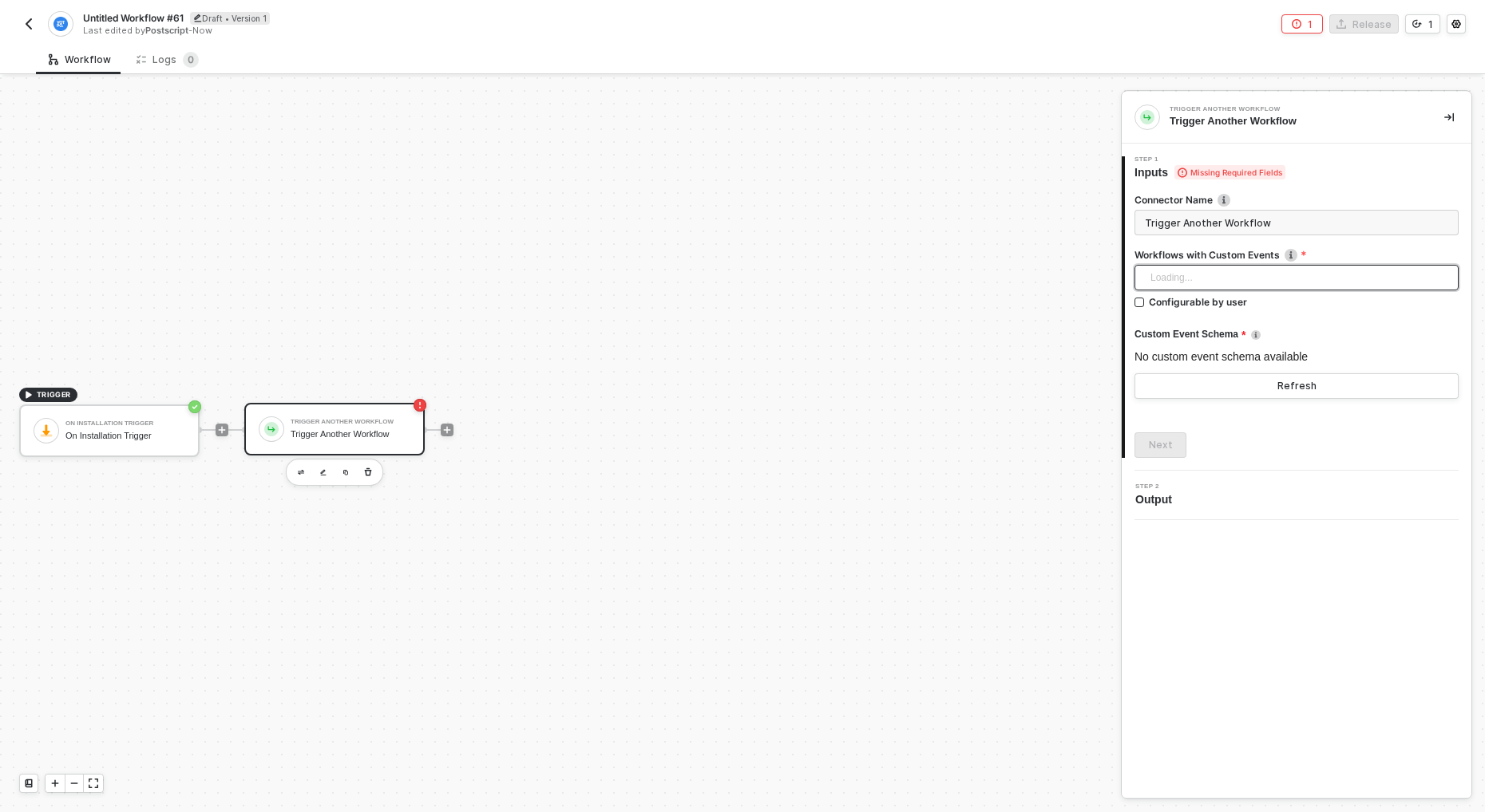
click at [1188, 271] on input "search" at bounding box center [1296, 278] width 305 height 24
drag, startPoint x: 836, startPoint y: 292, endPoint x: 760, endPoint y: 305, distance: 77.1
click at [835, 293] on div "TRIGGER On Installation Trigger On Installation Trigger Trigger Another Workflo…" at bounding box center [556, 430] width 1112 height 765
click at [151, 417] on div "On Installation Trigger On Installation Trigger" at bounding box center [125, 431] width 120 height 31
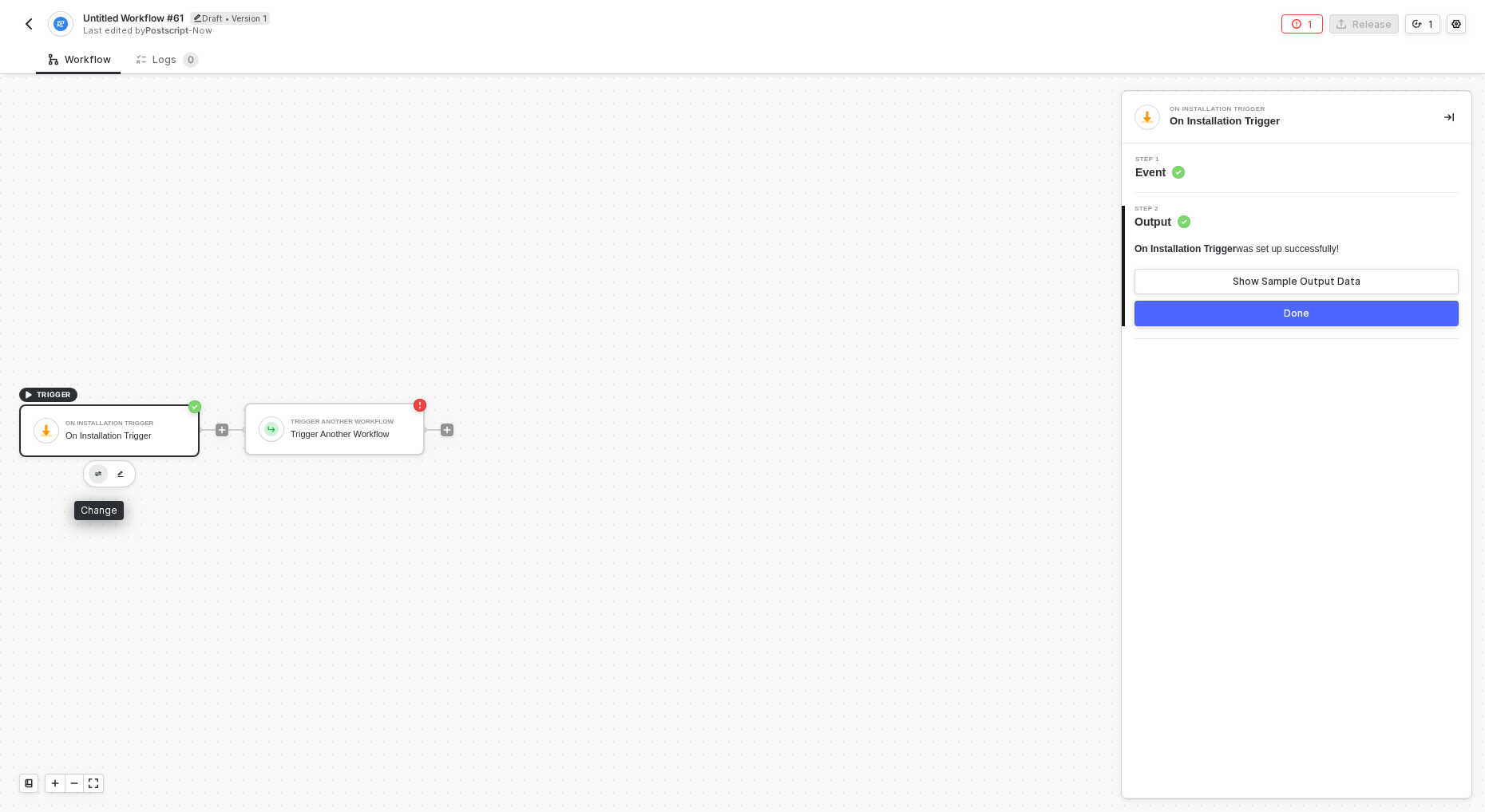
click at [96, 475] on img "button" at bounding box center [98, 475] width 7 height 6
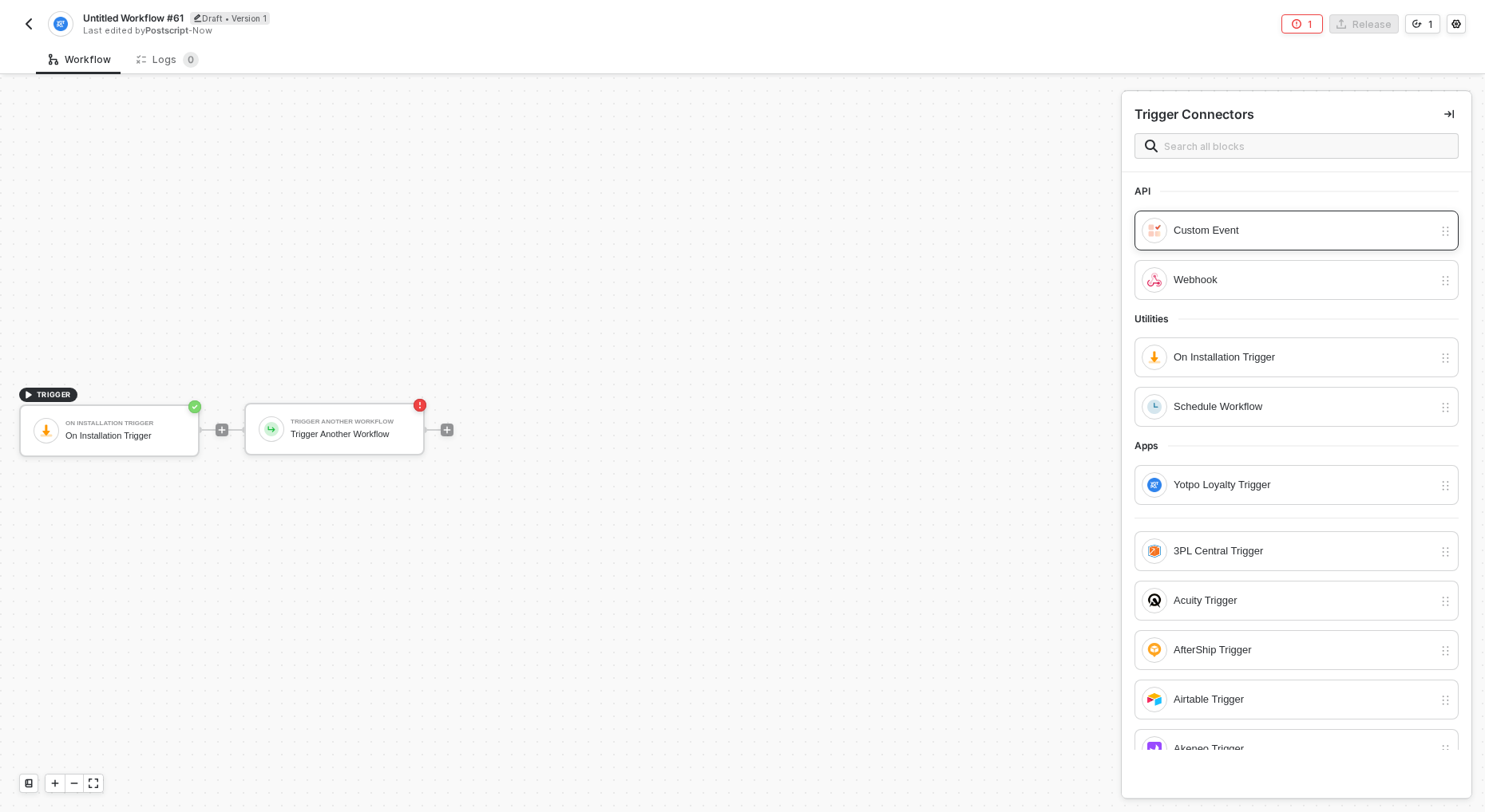
click at [1236, 233] on div "Custom Event" at bounding box center [1303, 230] width 259 height 18
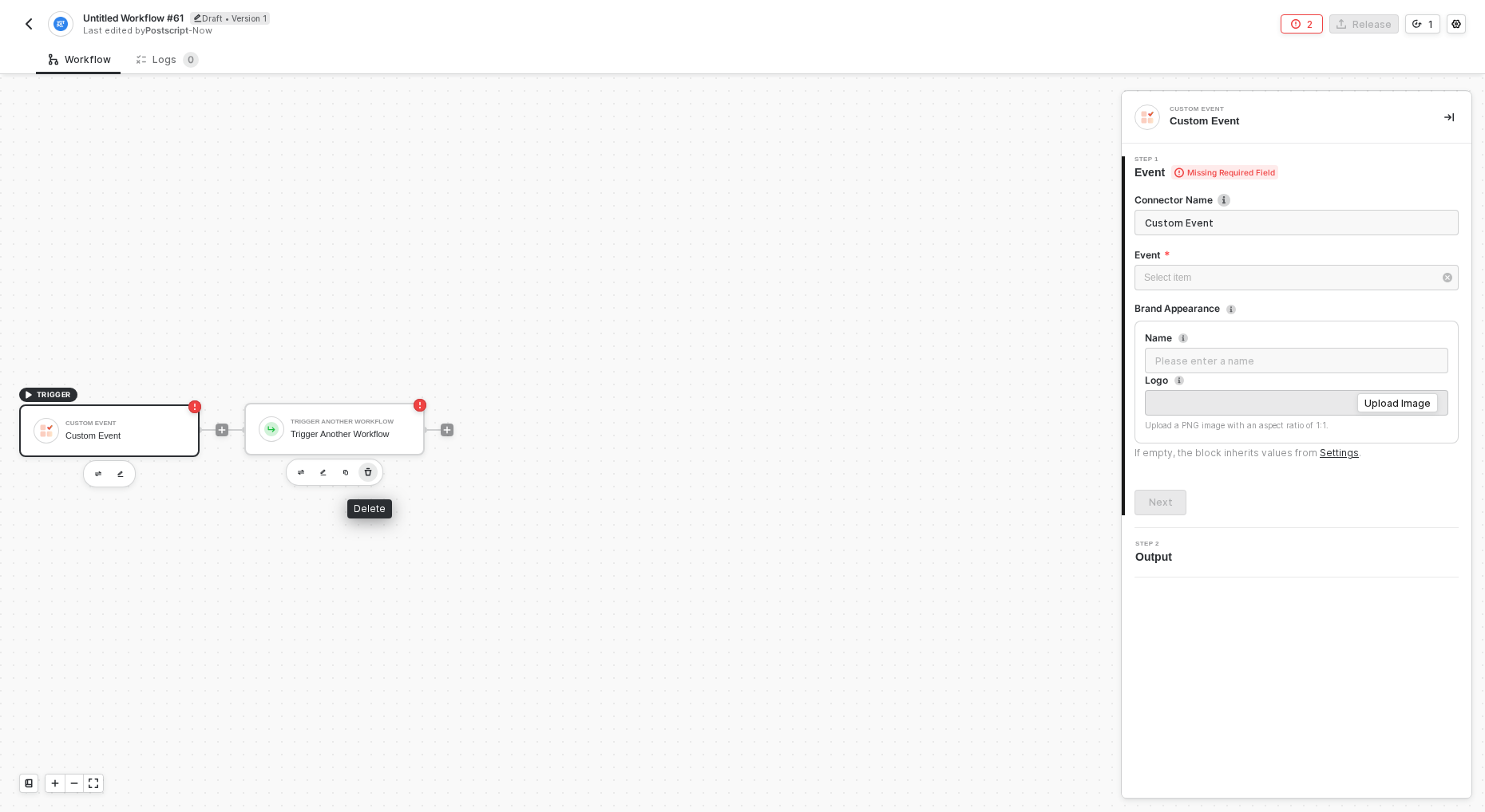
click at [367, 470] on icon "button" at bounding box center [369, 472] width 7 height 8
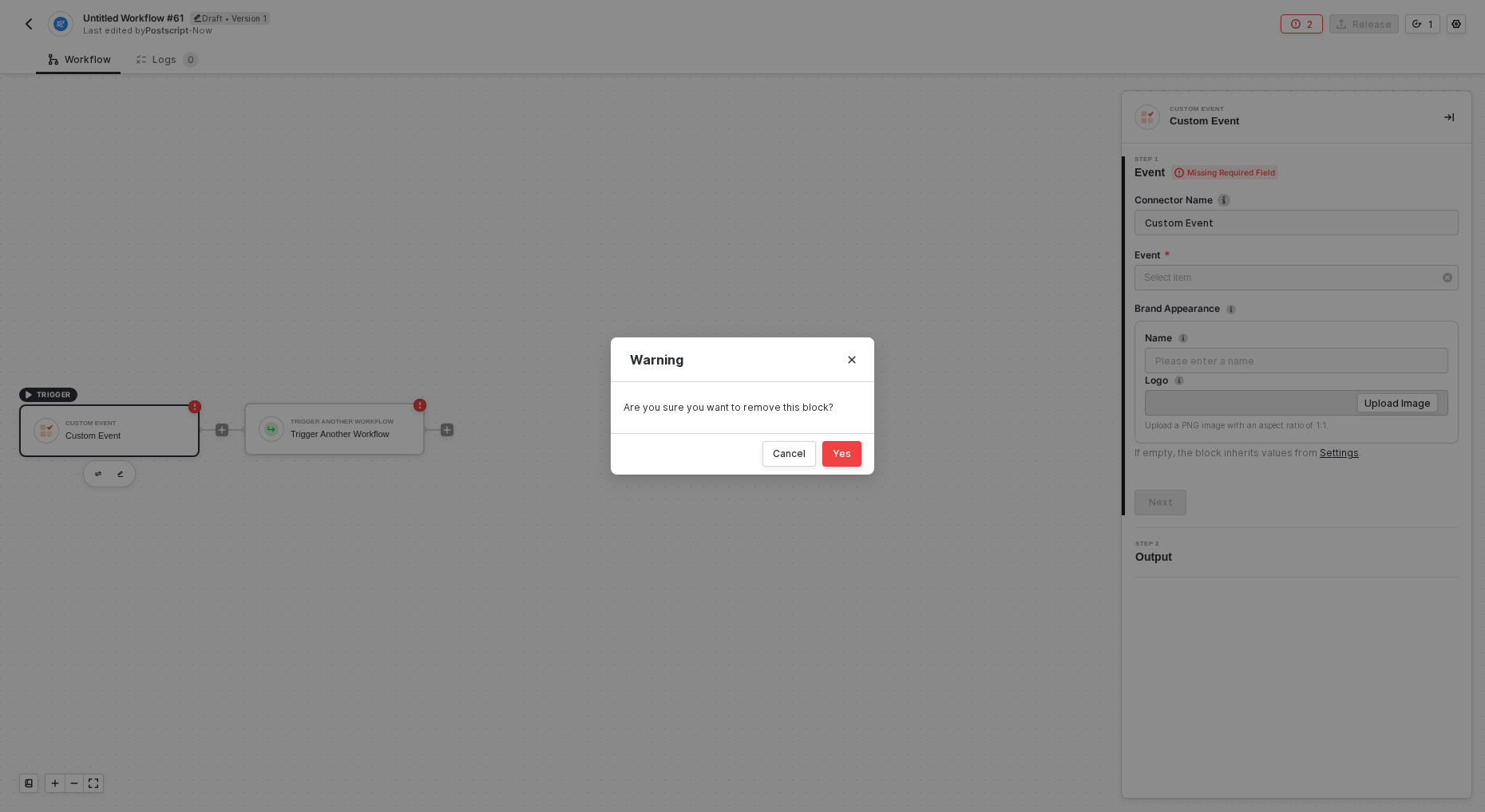
click at [848, 452] on div "Yes" at bounding box center [842, 454] width 19 height 13
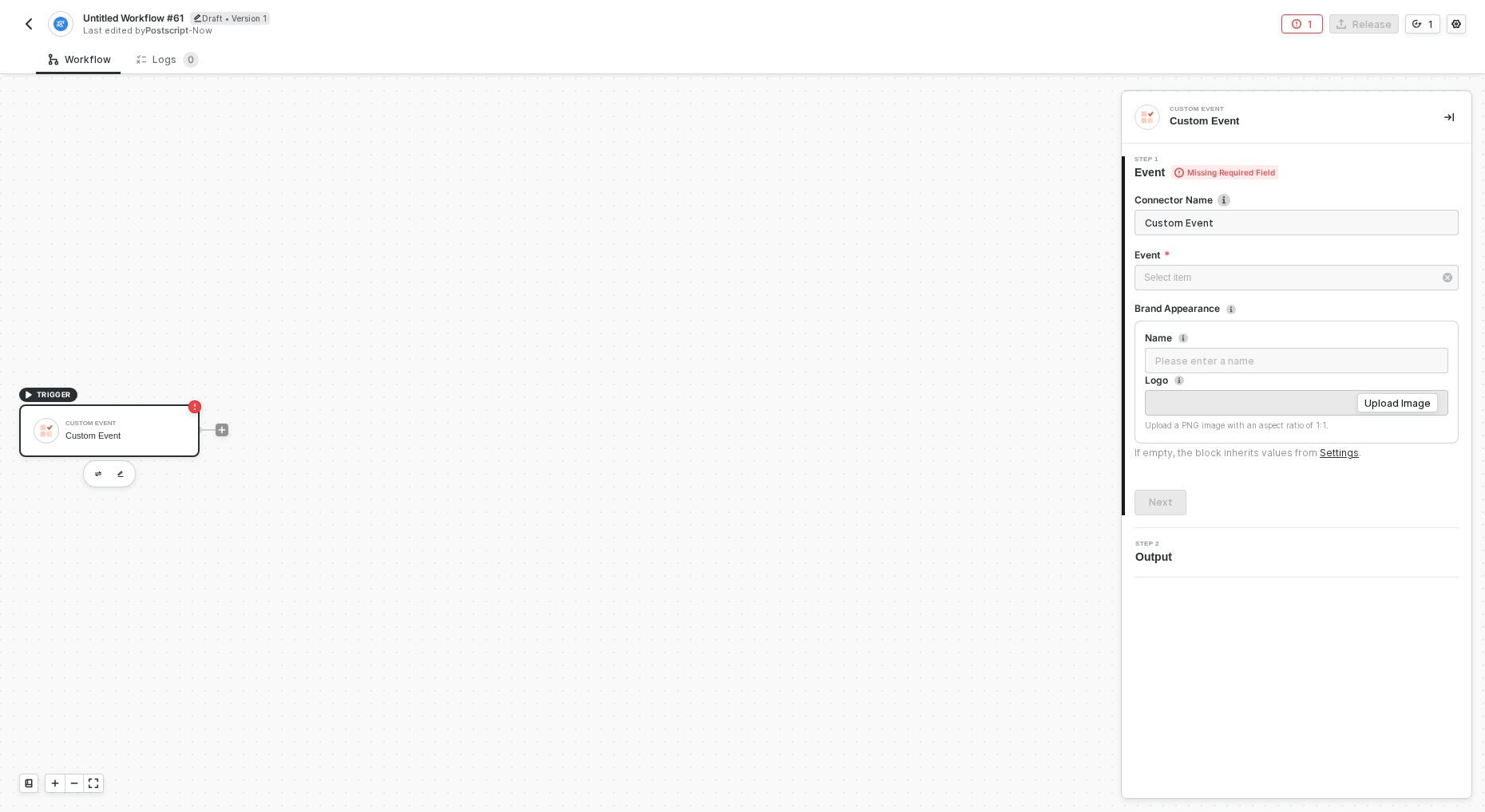
click at [178, 416] on div "Custom Event Custom Event" at bounding box center [125, 431] width 120 height 31
click at [1223, 223] on input "Custom Event" at bounding box center [1296, 222] width 324 height 25
click at [1247, 262] on div "Event" at bounding box center [1296, 256] width 324 height 17
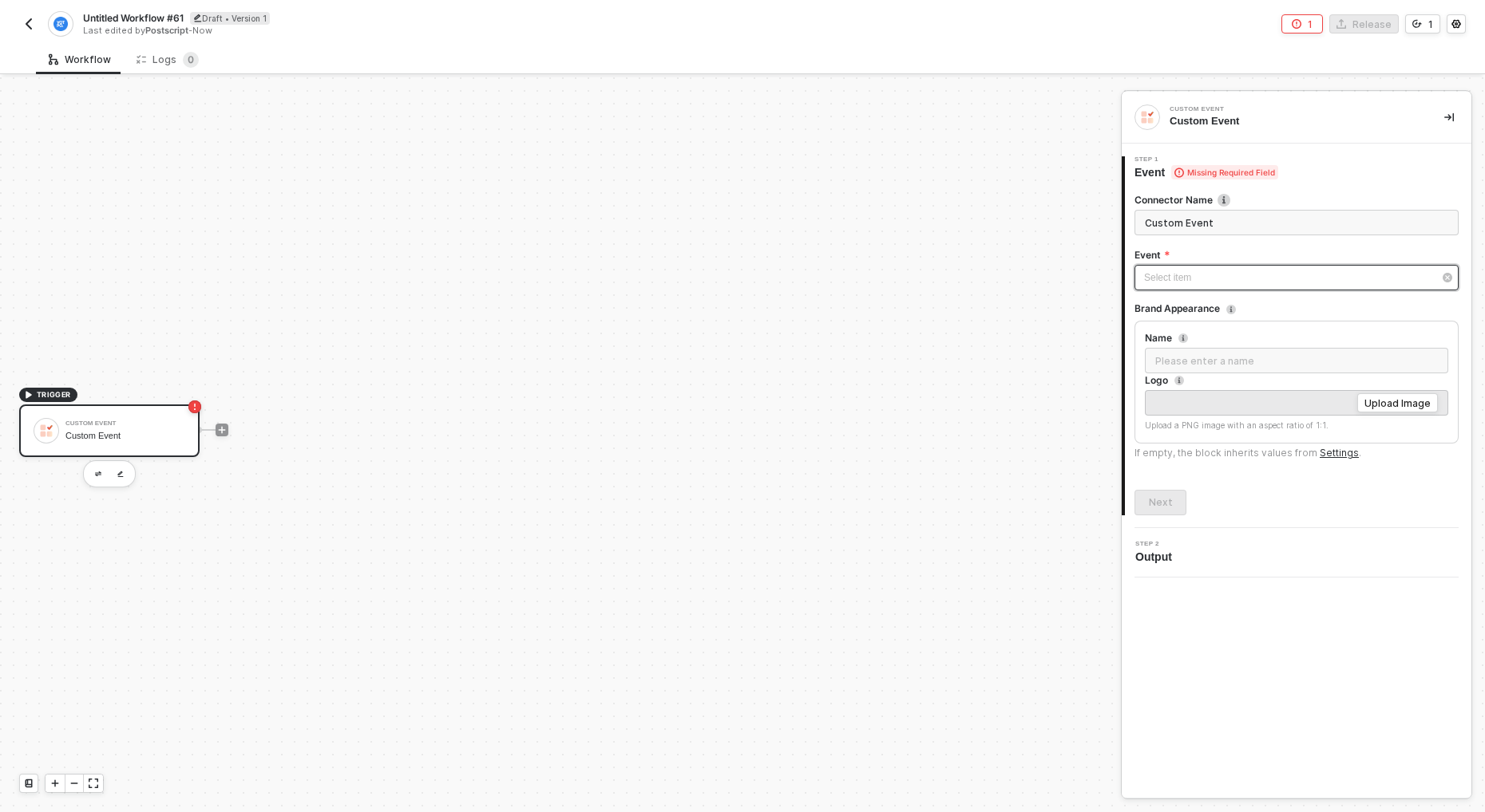
click at [1242, 268] on div "Select item ﻿" at bounding box center [1296, 277] width 324 height 25
click at [972, 297] on div "Configure a new event from your app" at bounding box center [991, 293] width 220 height 13
click at [937, 779] on button "Cancel" at bounding box center [929, 773] width 111 height 25
click at [105, 433] on div "Custom Event" at bounding box center [125, 436] width 120 height 10
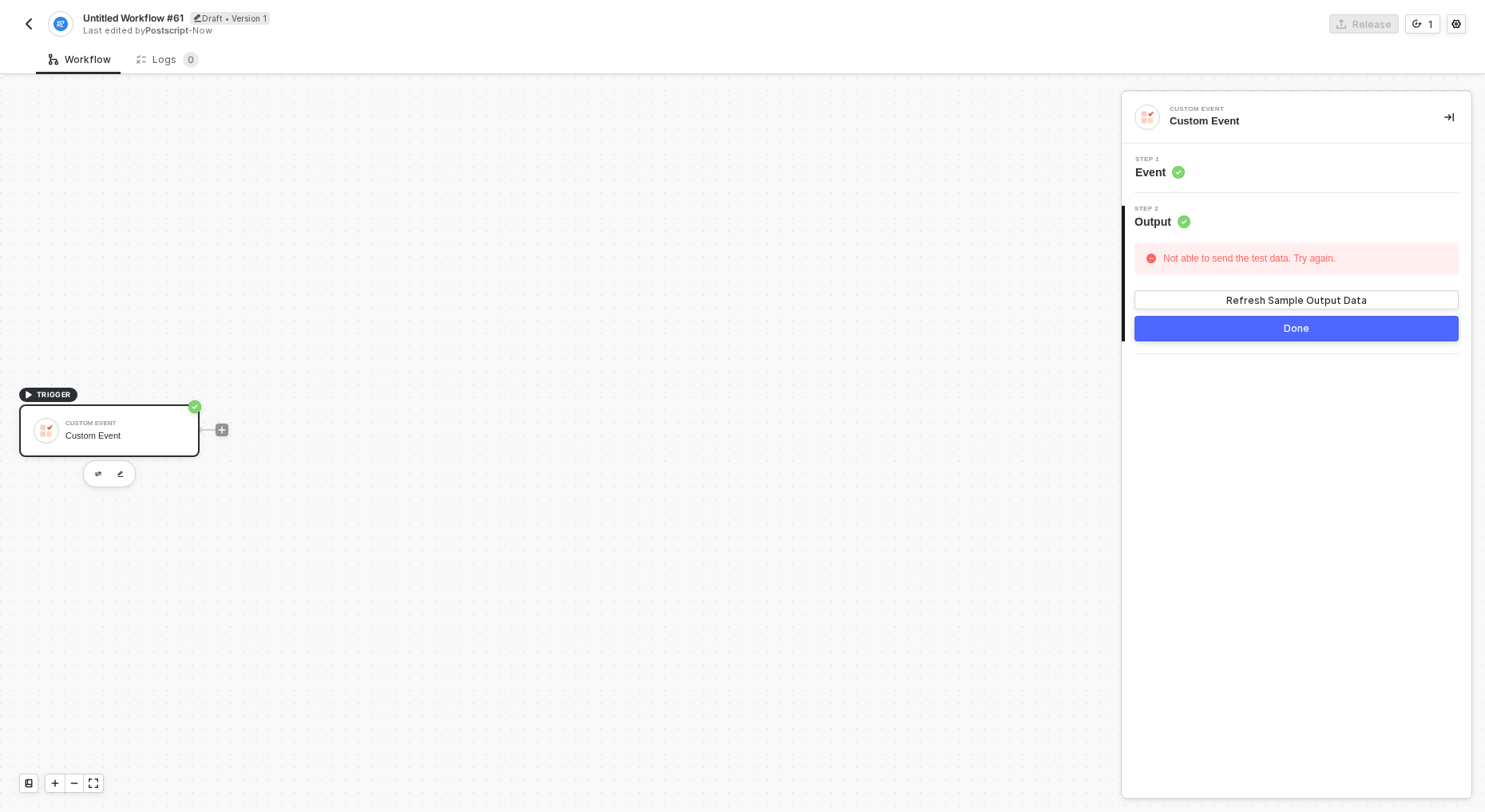
click at [1232, 155] on div "Step 1 Event" at bounding box center [1296, 168] width 349 height 49
click at [1222, 174] on div "Step 1 Event" at bounding box center [1298, 168] width 346 height 24
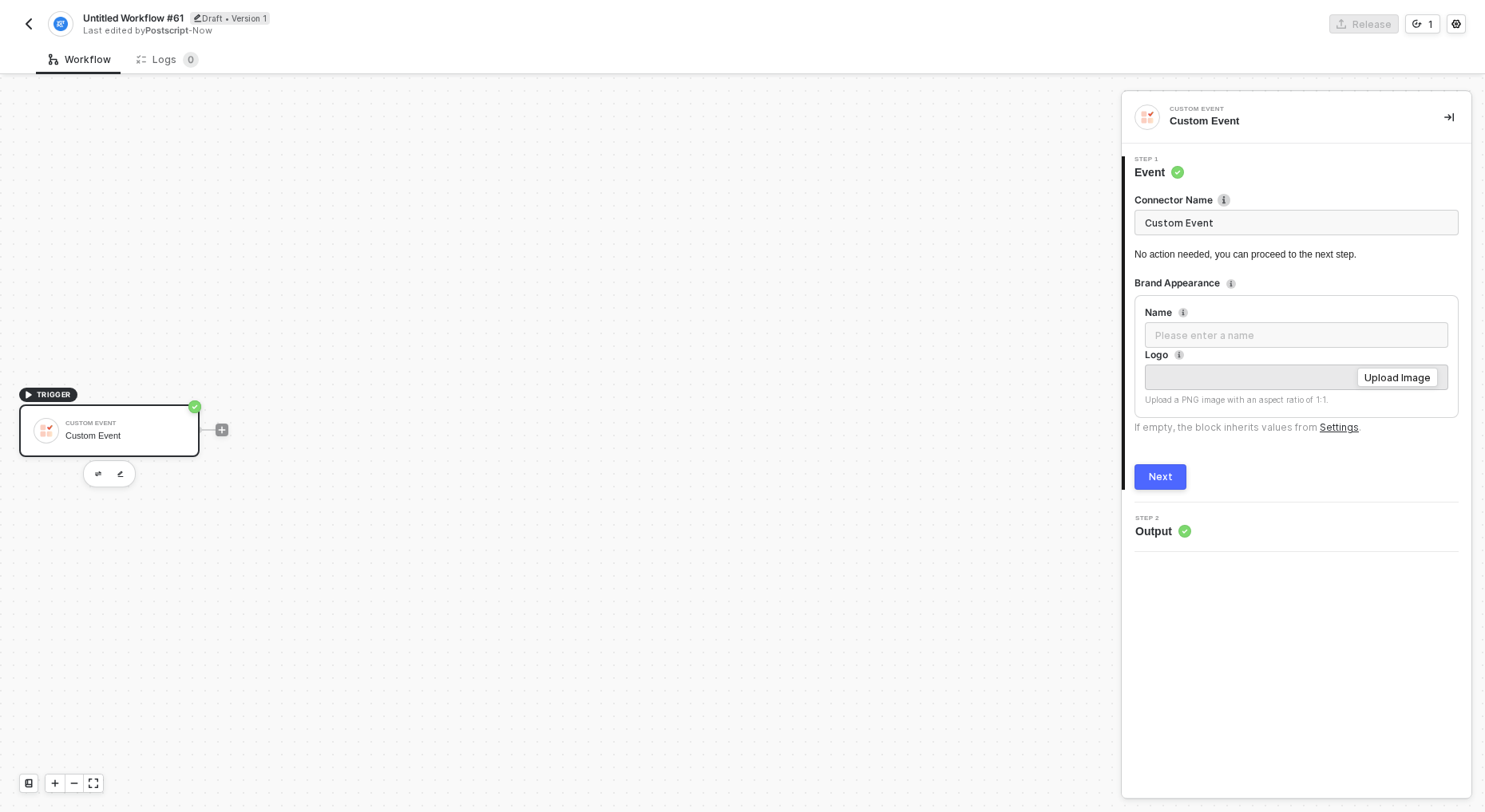
click at [1224, 224] on input "Custom Event" at bounding box center [1296, 222] width 324 height 25
drag, startPoint x: 1224, startPoint y: 224, endPoint x: 1230, endPoint y: 191, distance: 33.5
click at [1225, 224] on input "Custom Event" at bounding box center [1296, 222] width 324 height 25
type input "Yotpo Data Sync"
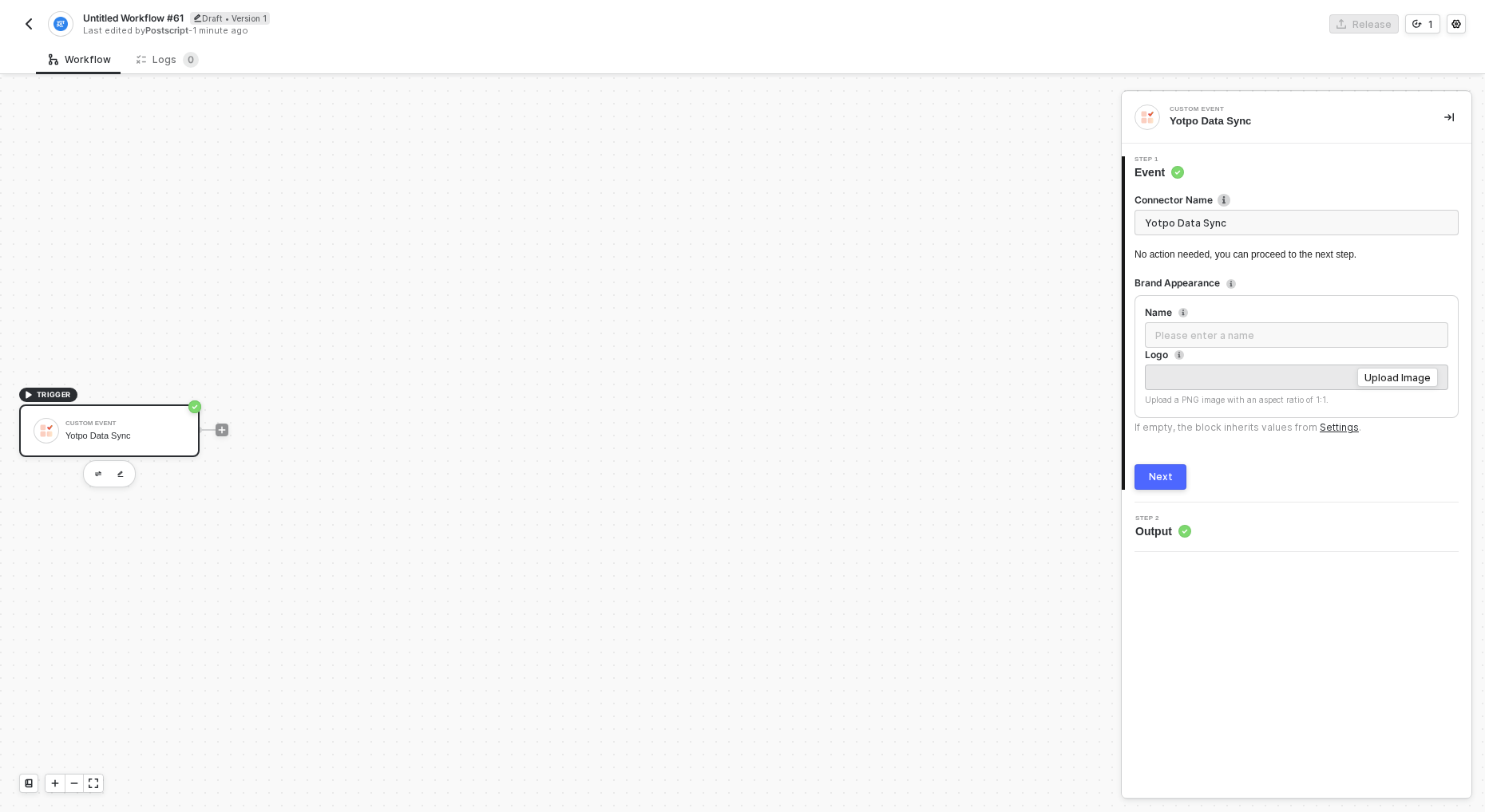
click at [1215, 246] on form "Connector Name Creating a name will help you keep track of the purpose of your …" at bounding box center [1296, 228] width 324 height 69
click at [1328, 429] on link "Settings" at bounding box center [1339, 427] width 39 height 12
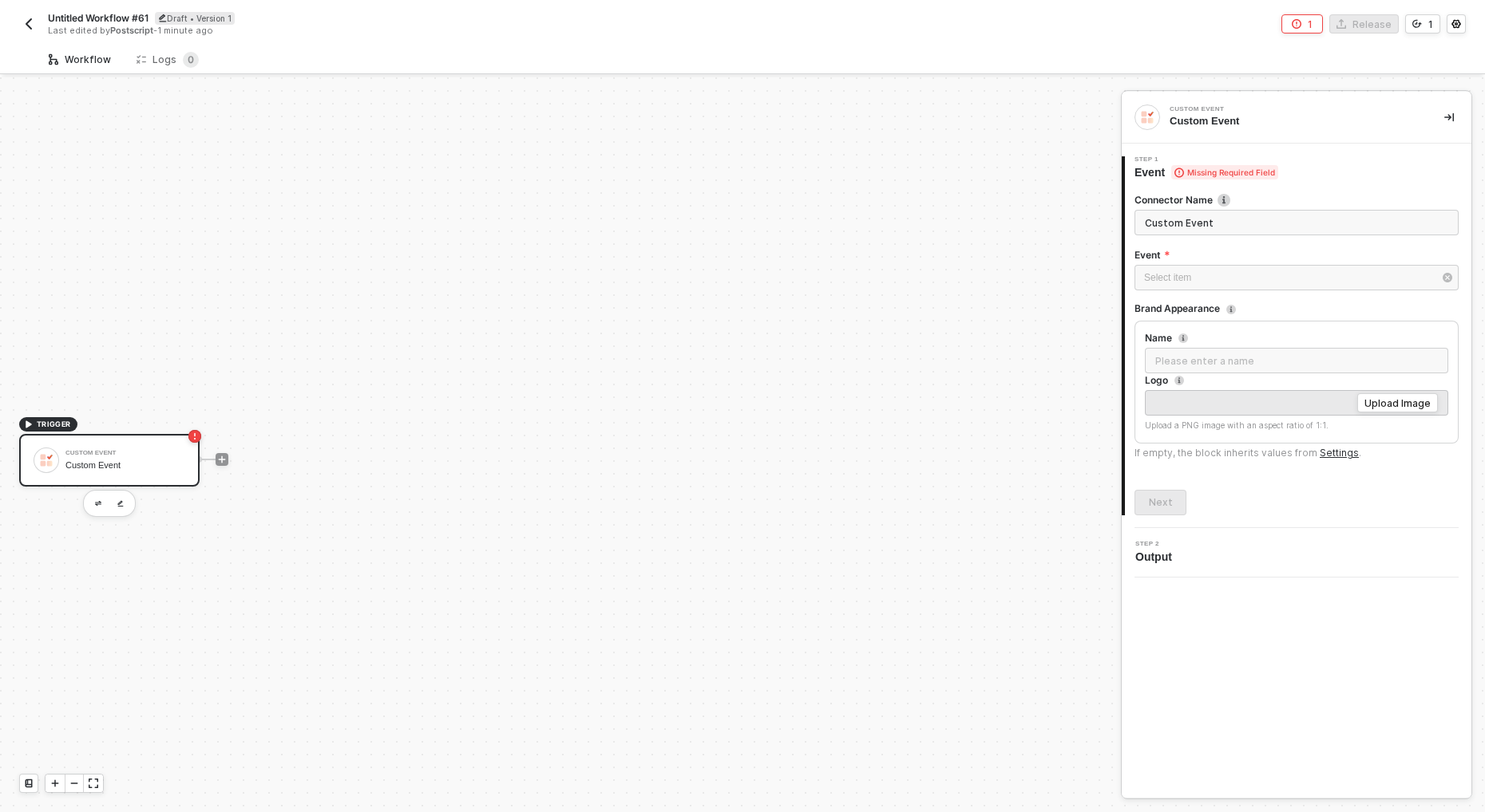
scroll to position [30, 0]
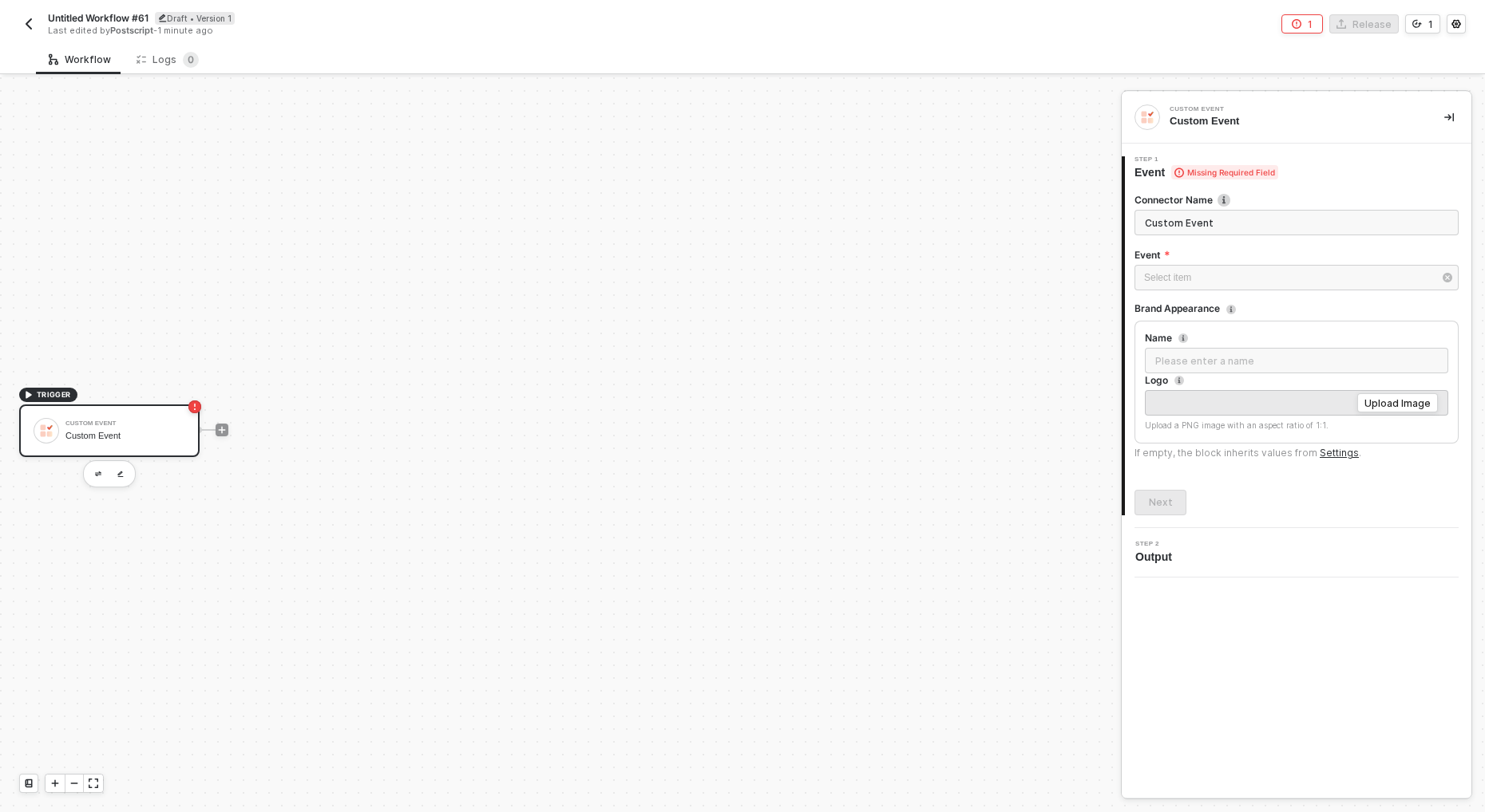
click at [1230, 226] on input "Custom Event" at bounding box center [1296, 222] width 324 height 25
type input "Y"
click at [1289, 228] on input "Yotpo Data Sync" at bounding box center [1296, 222] width 324 height 25
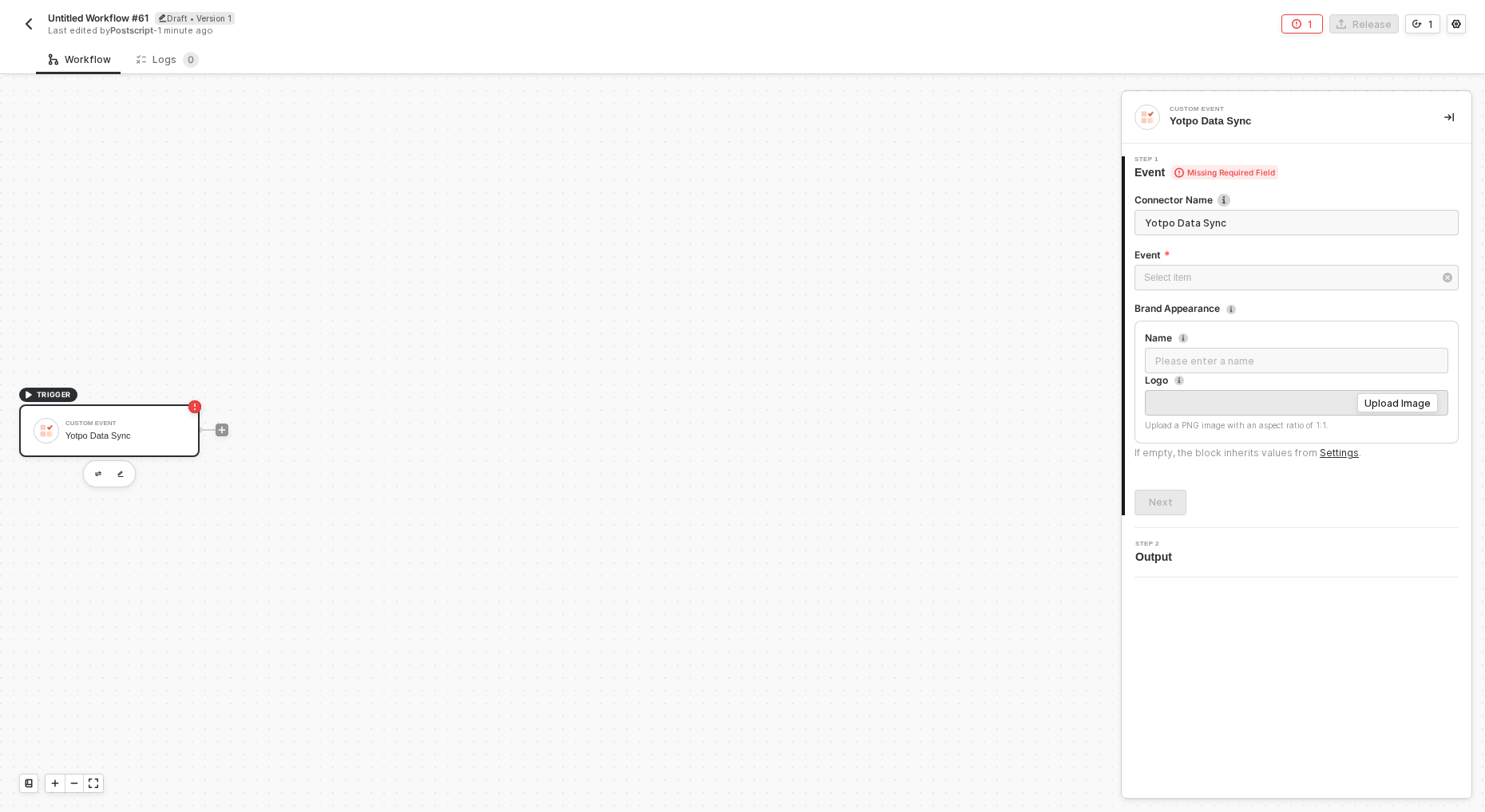
type input "Yotpo Data Sync"
click at [1201, 278] on div "Select item ﻿" at bounding box center [1288, 278] width 289 height 15
click at [1221, 215] on input "Yotpo Data Sync" at bounding box center [1296, 222] width 324 height 25
click at [146, 414] on div "Custom Event Yotpo Data Sync" at bounding box center [110, 430] width 180 height 53
click at [1270, 285] on div "Select item ﻿" at bounding box center [1296, 277] width 324 height 25
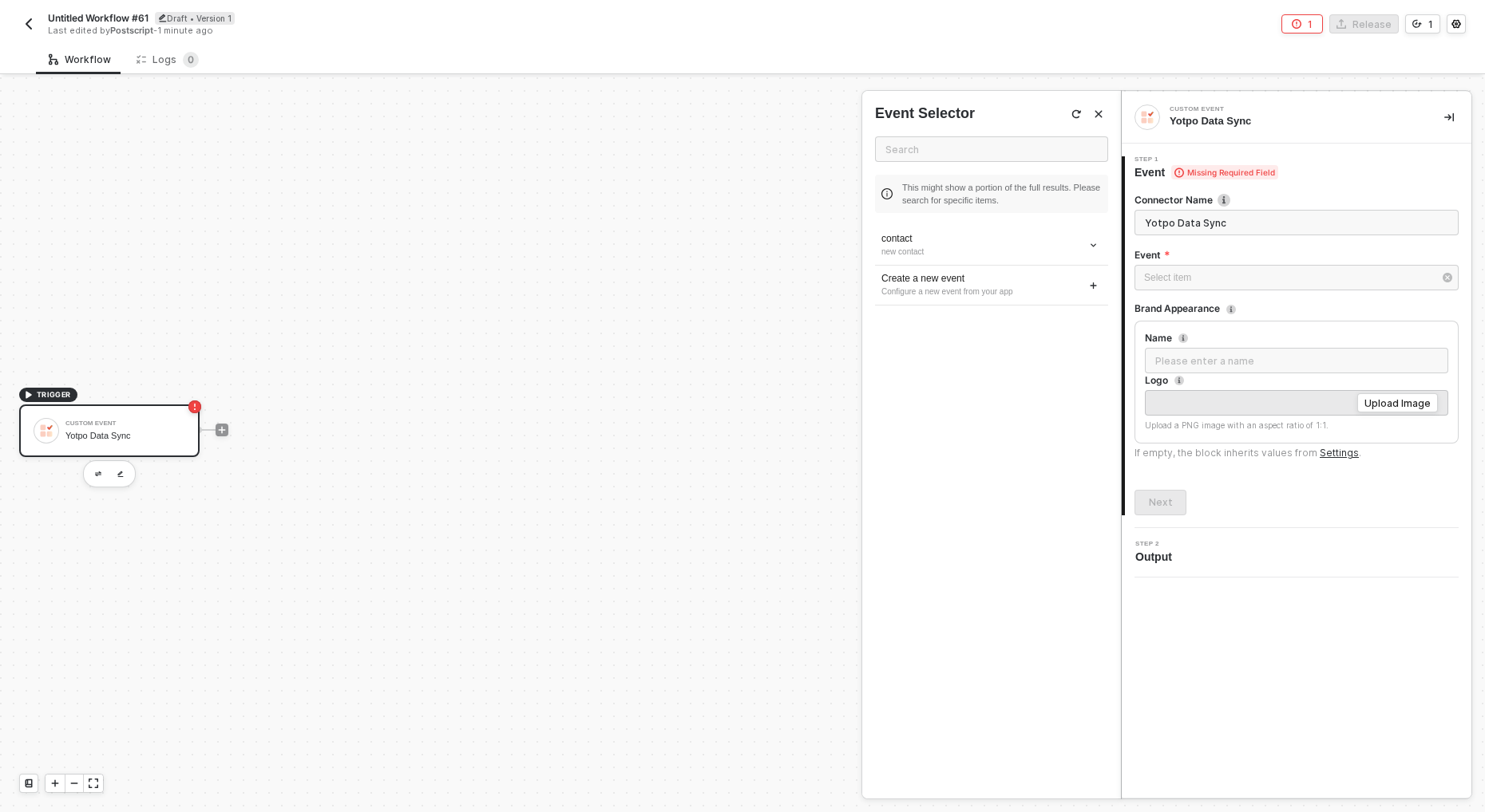
click at [1302, 189] on div "Connector Name Yotpo Data Sync Event Select item ﻿ Brand Appearance Name Logo U…" at bounding box center [1296, 347] width 324 height 335
click at [100, 478] on button "button" at bounding box center [98, 474] width 20 height 20
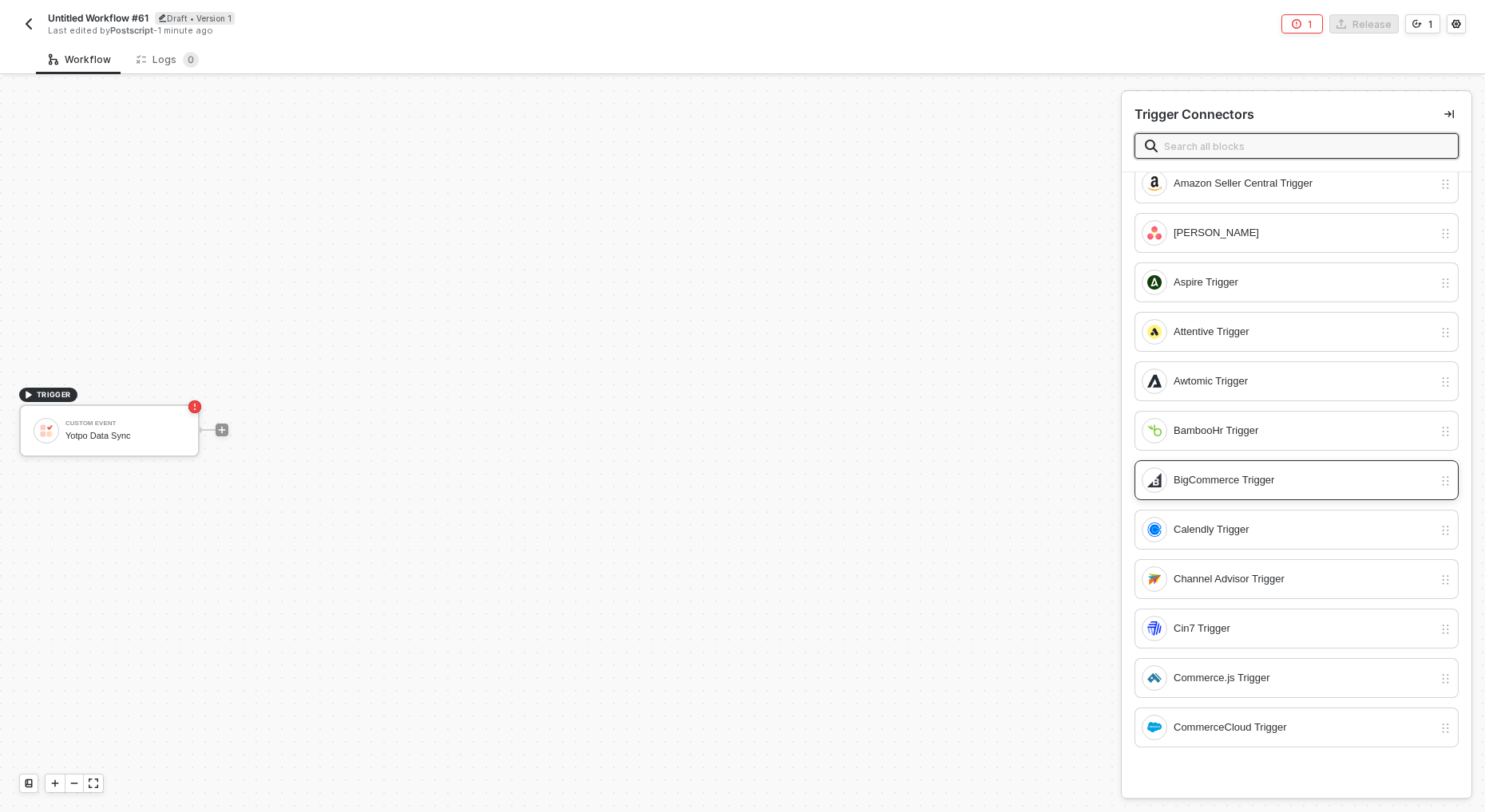
scroll to position [0, 0]
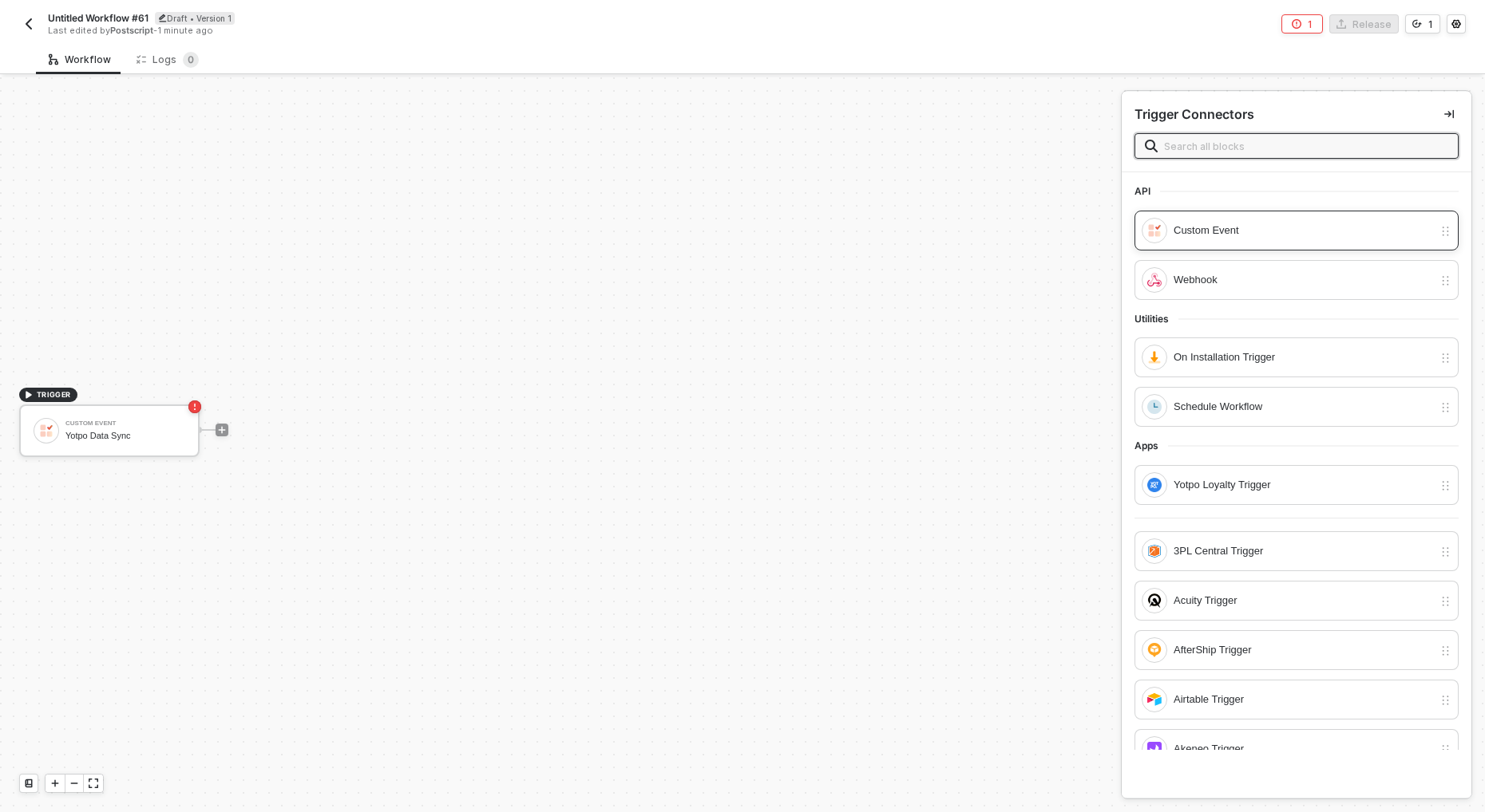
click at [1255, 224] on div "Custom Event" at bounding box center [1303, 230] width 259 height 18
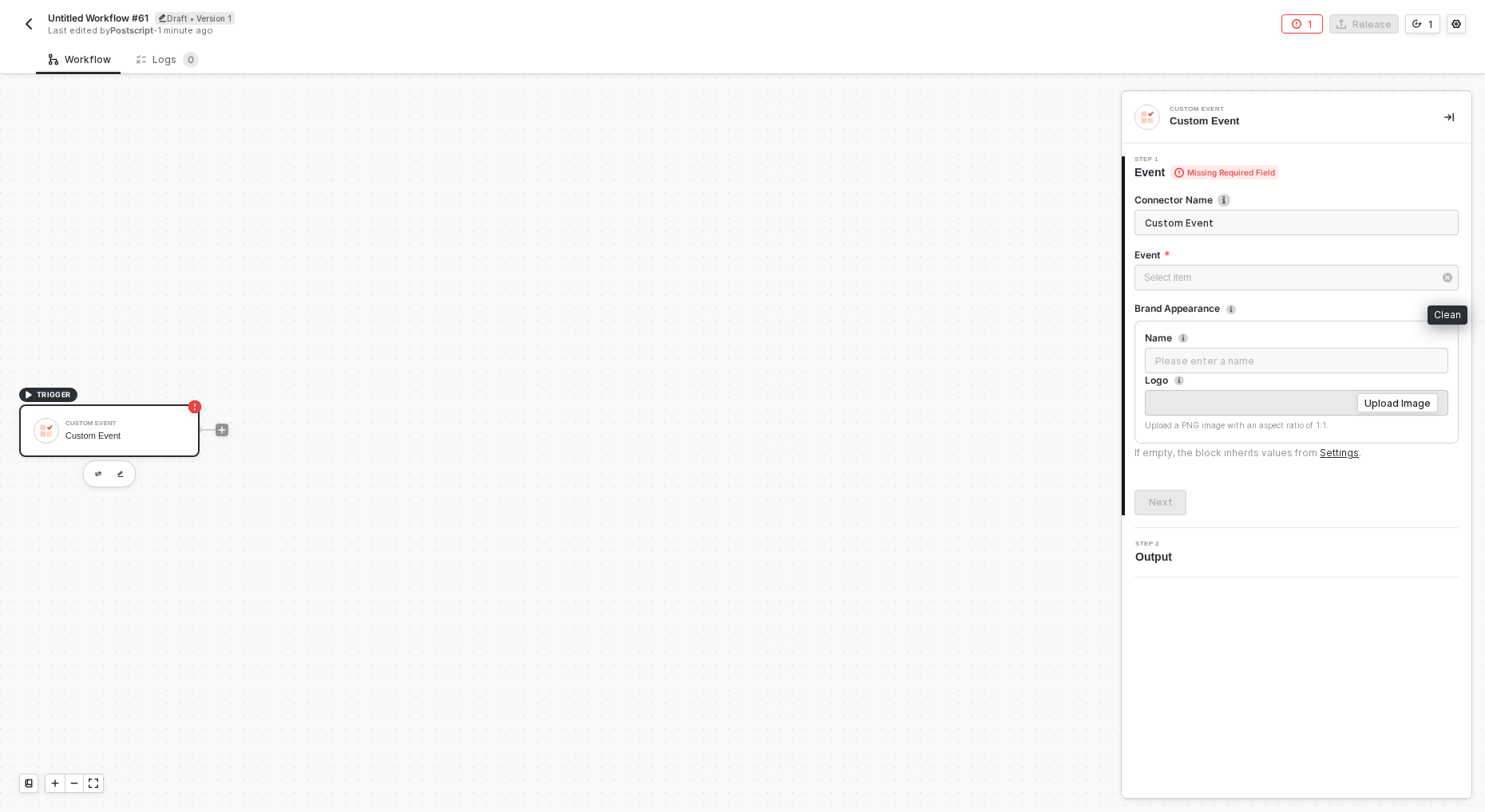
click at [1446, 280] on icon "button" at bounding box center [1447, 277] width 5 height 5
click at [1371, 276] on div "Select item ﻿" at bounding box center [1288, 278] width 289 height 15
click at [1083, 289] on div "Configure a new event from your app" at bounding box center [991, 293] width 220 height 13
click at [973, 173] on input "Event name" at bounding box center [991, 167] width 233 height 25
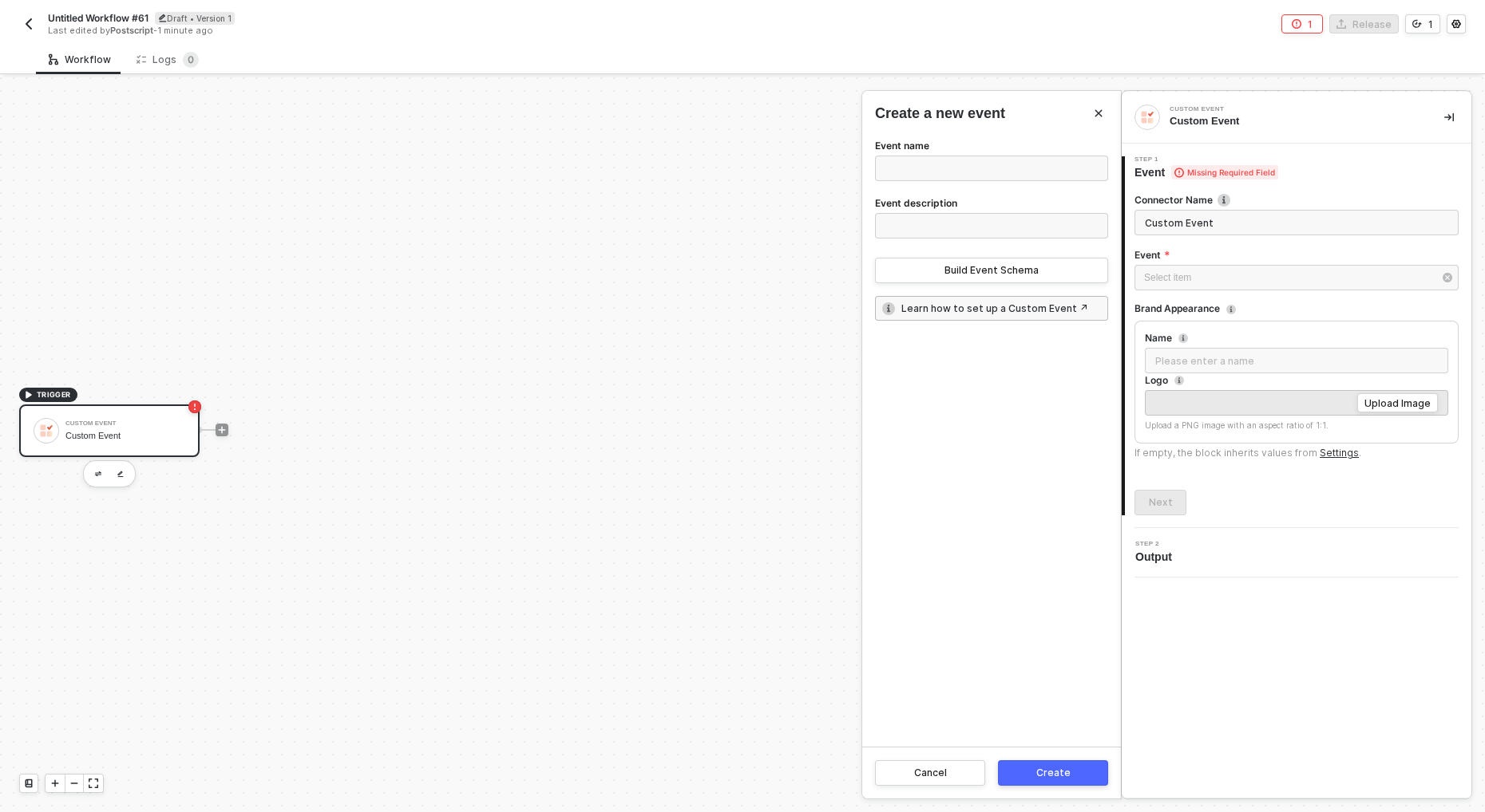
click at [966, 311] on link "Learn how to set up a Custom Event ↗" at bounding box center [994, 308] width 187 height 14
click at [1183, 275] on div "Select item ﻿" at bounding box center [1288, 278] width 289 height 15
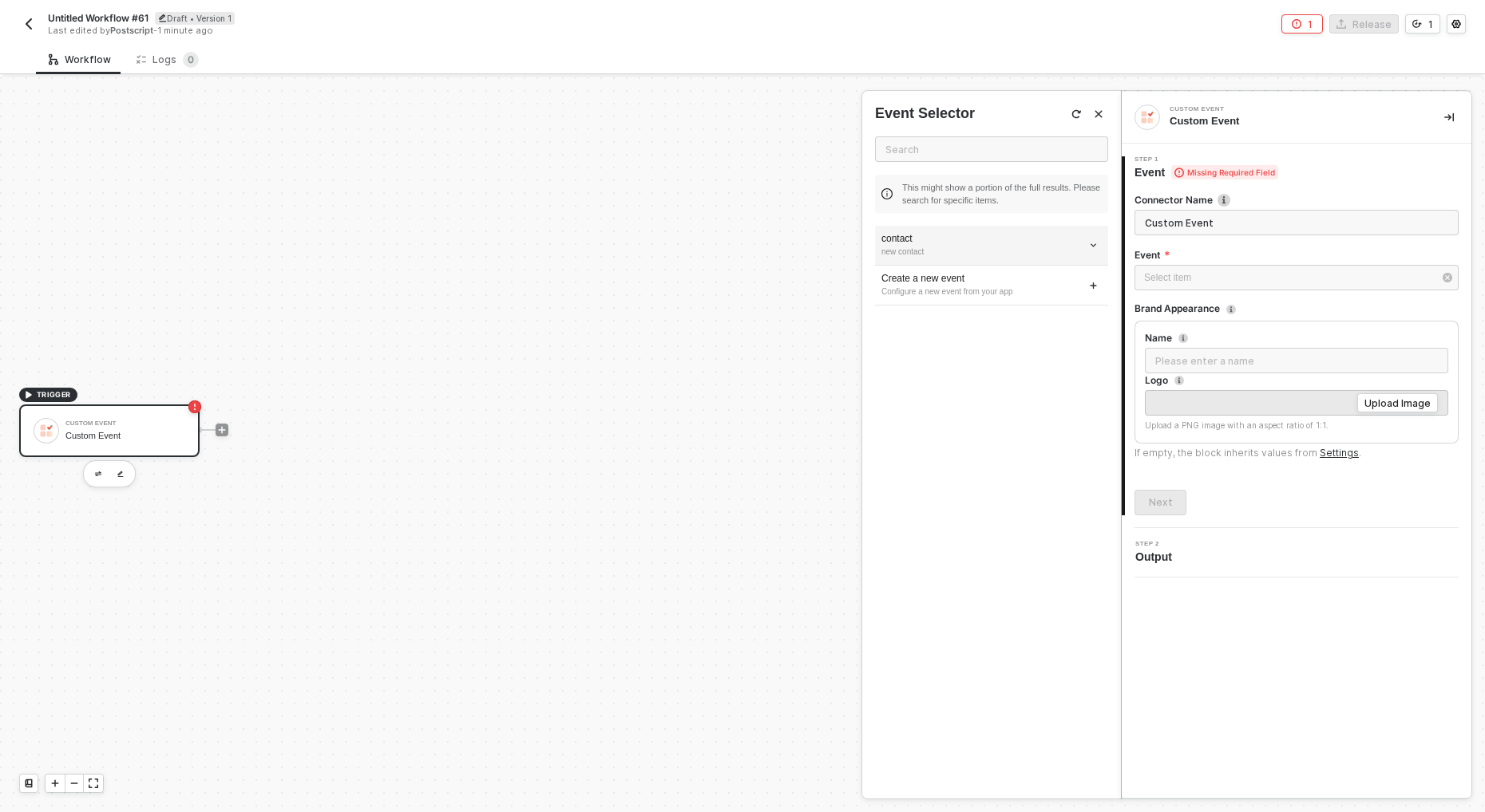
click at [973, 251] on div "new contact" at bounding box center [991, 253] width 220 height 13
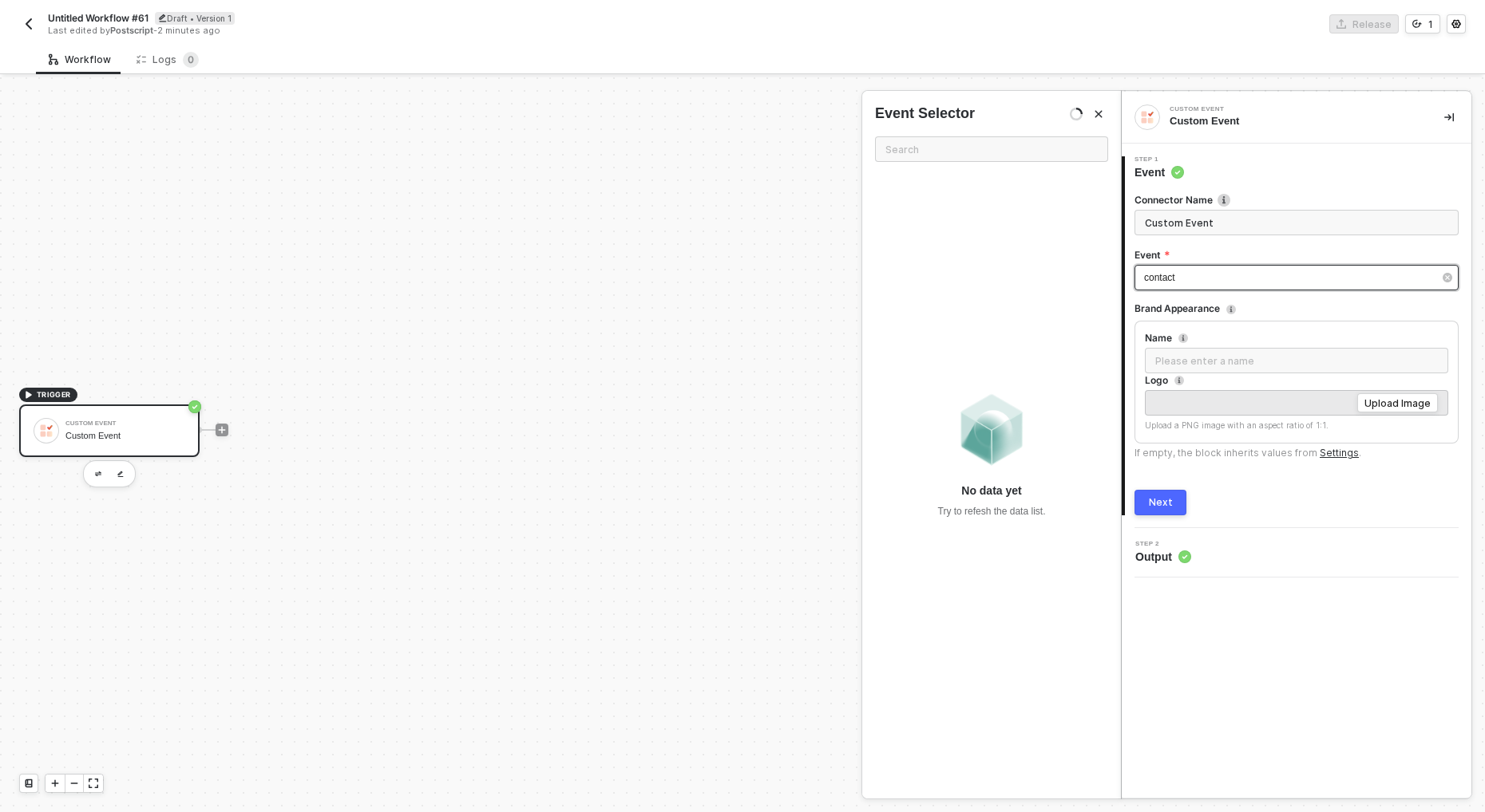
click at [1225, 282] on div "contact" at bounding box center [1288, 278] width 289 height 15
click at [1450, 275] on icon "button" at bounding box center [1447, 278] width 9 height 9
click at [1326, 276] on div "Select item ﻿" at bounding box center [1288, 278] width 289 height 15
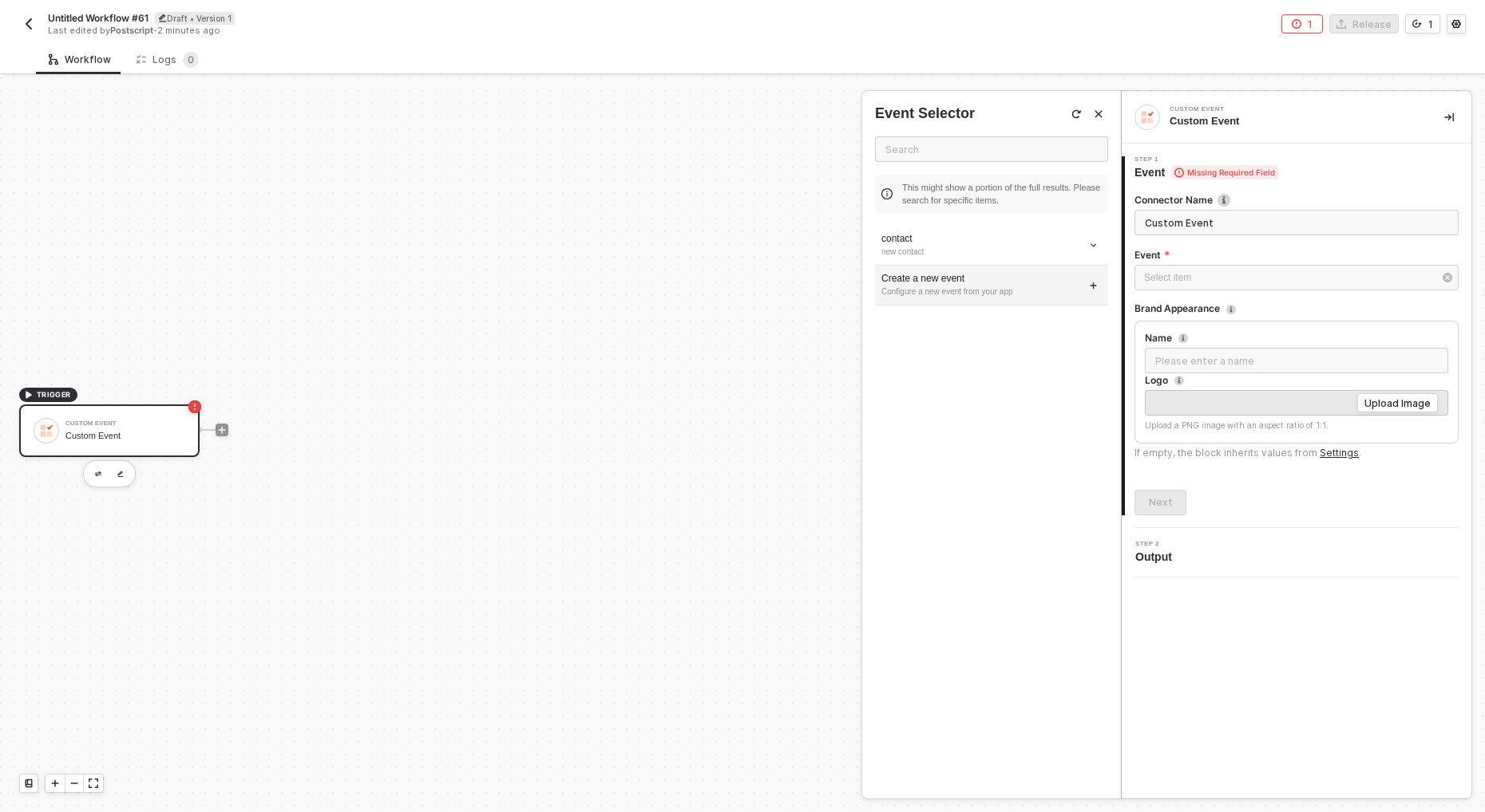
click at [993, 295] on div "Configure a new event from your app" at bounding box center [991, 293] width 220 height 13
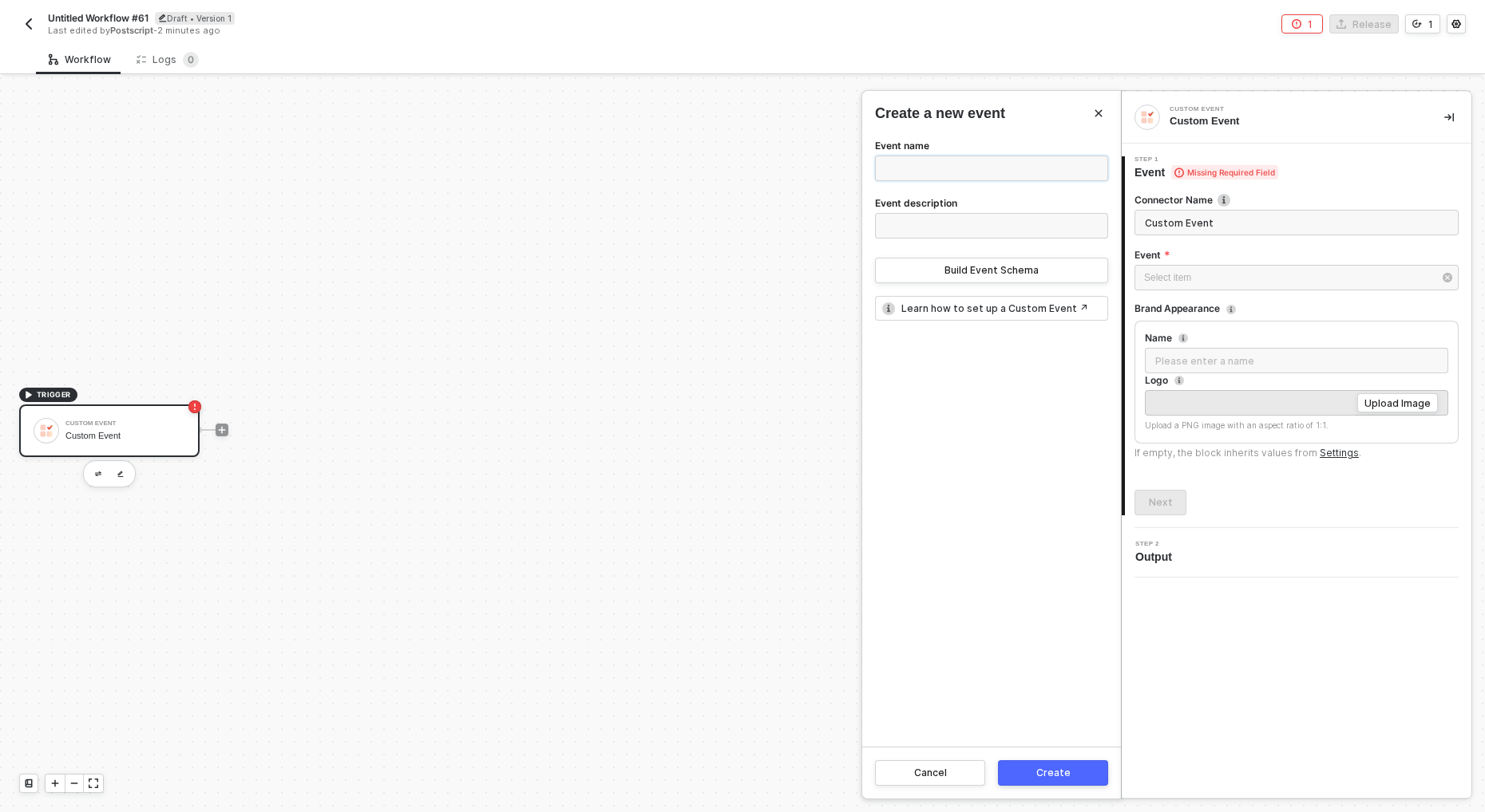
click at [979, 168] on input "Event name" at bounding box center [991, 167] width 233 height 25
type input "Yotpo Sync Requested"
click at [914, 433] on div "Event name Yotpo Sync Requested Event description Build Event Schema Learn how …" at bounding box center [992, 441] width 258 height 610
click at [981, 224] on input "Event description" at bounding box center [991, 225] width 233 height 25
click at [1016, 449] on div "Event name Yotpo Sync Requested Event description Build Event Schema Learn how …" at bounding box center [992, 441] width 258 height 610
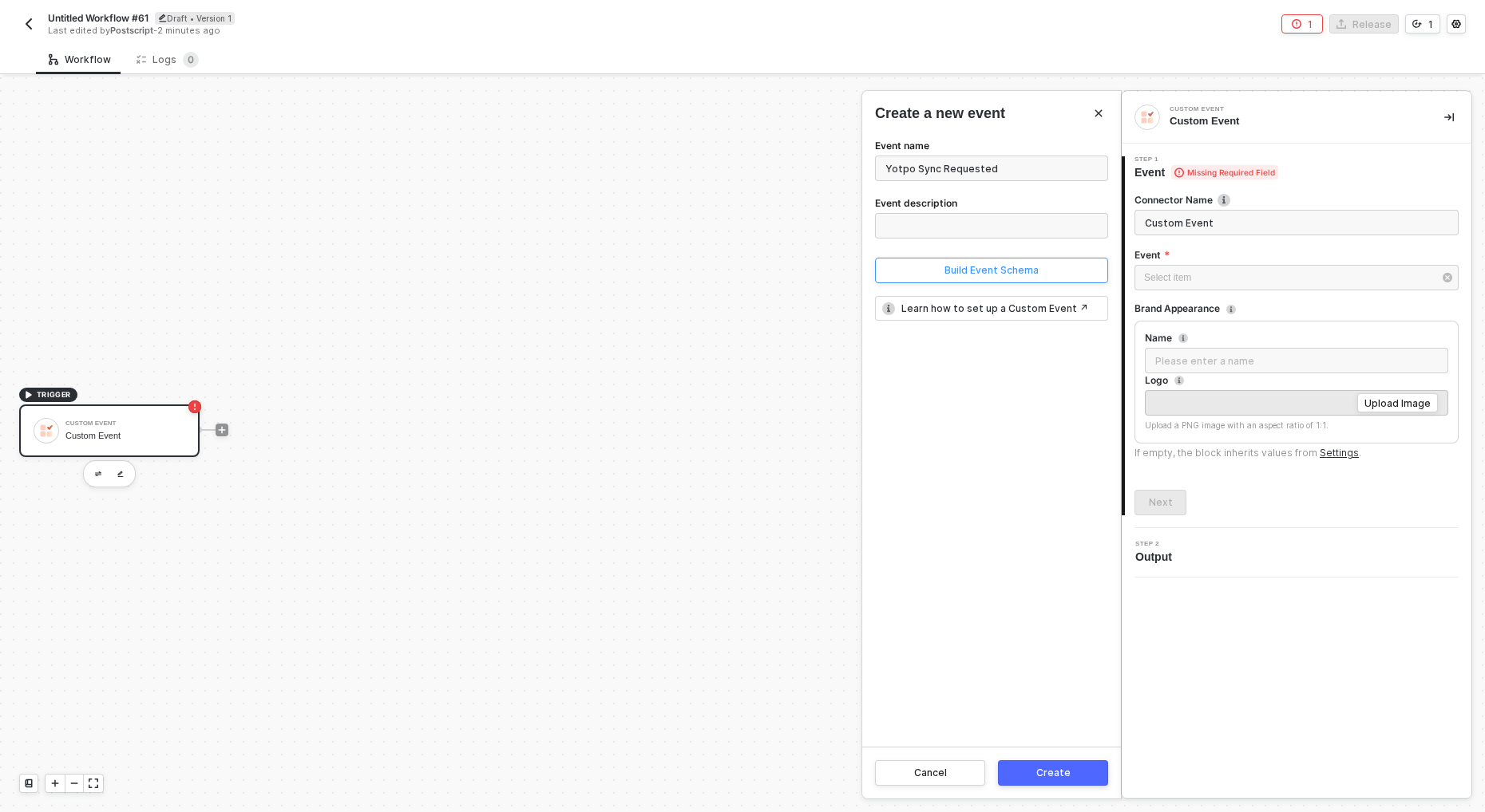
click at [987, 276] on div "Build Event Schema" at bounding box center [991, 270] width 94 height 13
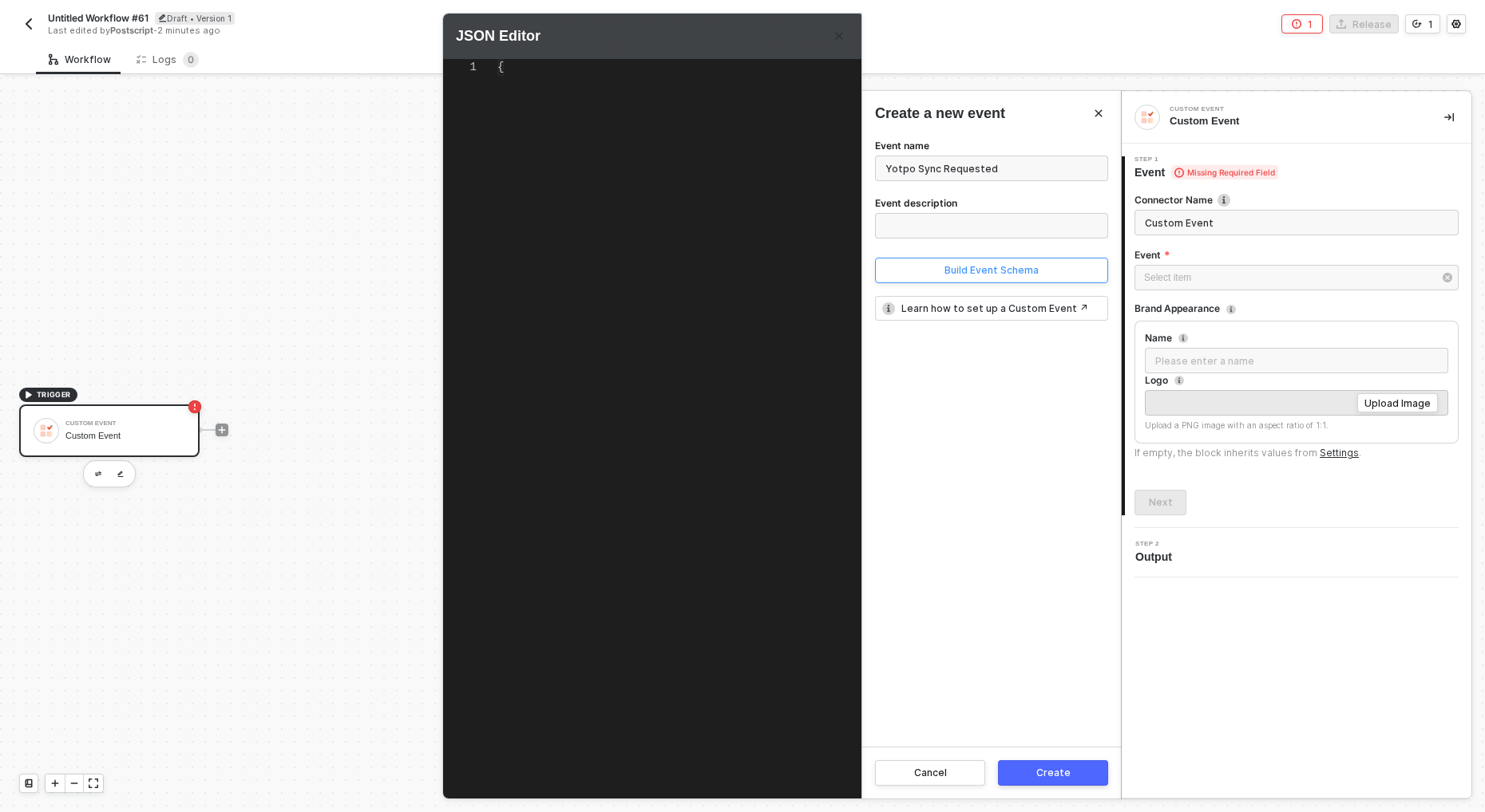
scroll to position [33, 0]
type textarea "{}"
click at [1027, 499] on div "Event name Yotpo Sync Requested Event description Build Event Schema Learn how …" at bounding box center [992, 441] width 258 height 610
click at [1046, 779] on div "Create" at bounding box center [1053, 773] width 34 height 13
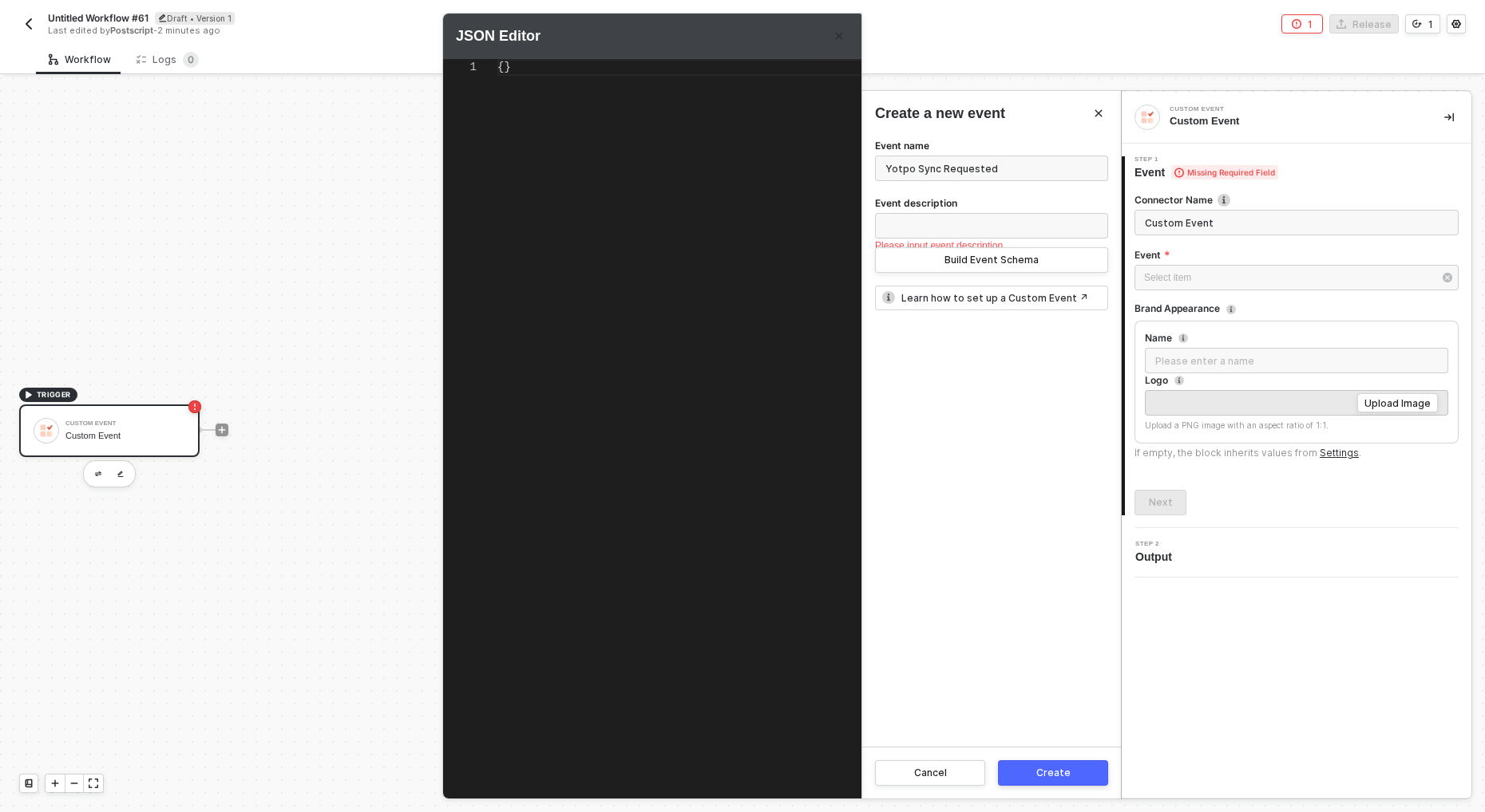
click at [949, 239] on div "Please input event description." at bounding box center [991, 246] width 233 height 15
click at [144, 370] on div at bounding box center [742, 406] width 1485 height 812
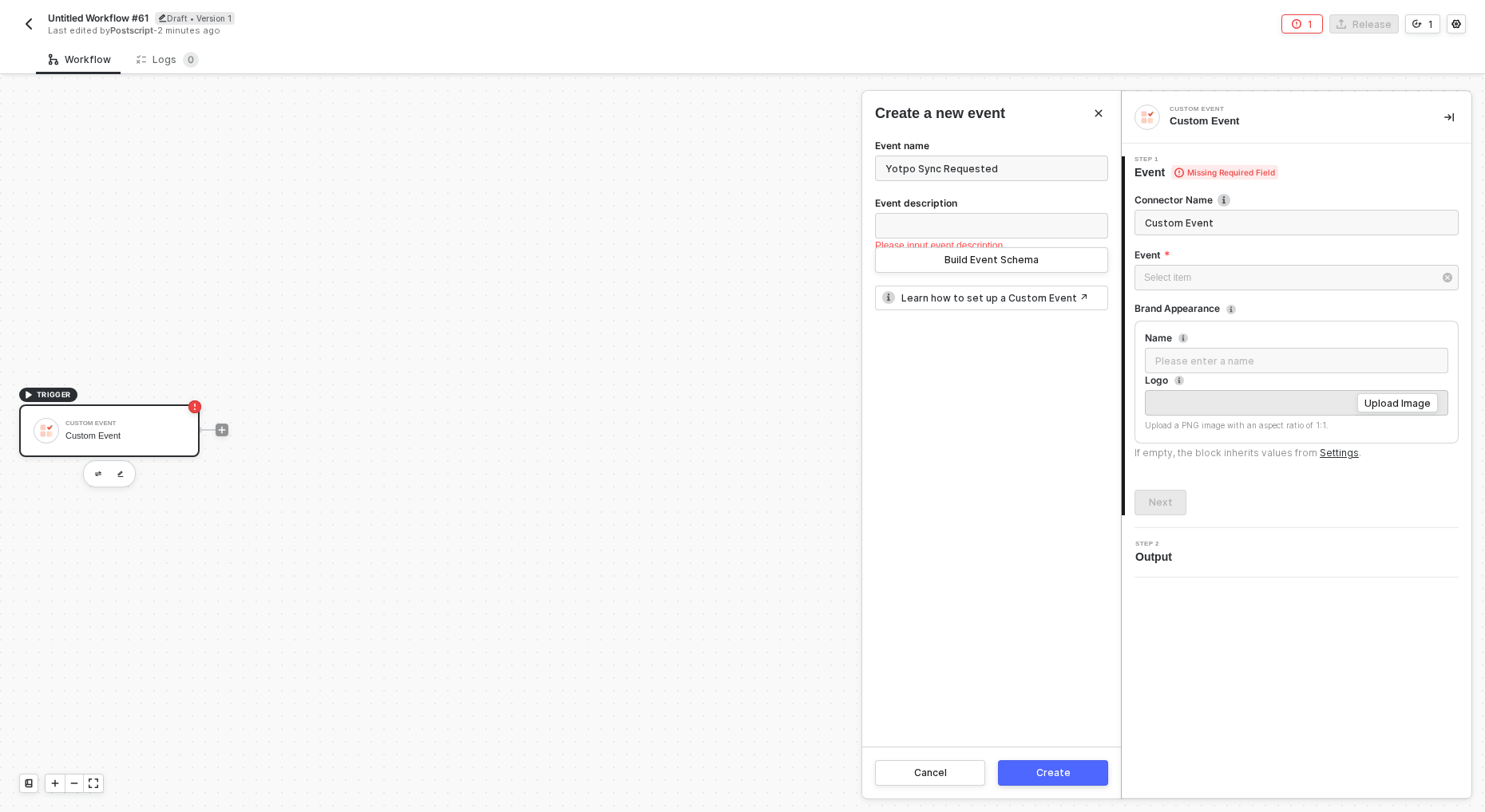
click at [170, 430] on div at bounding box center [742, 444] width 1485 height 735
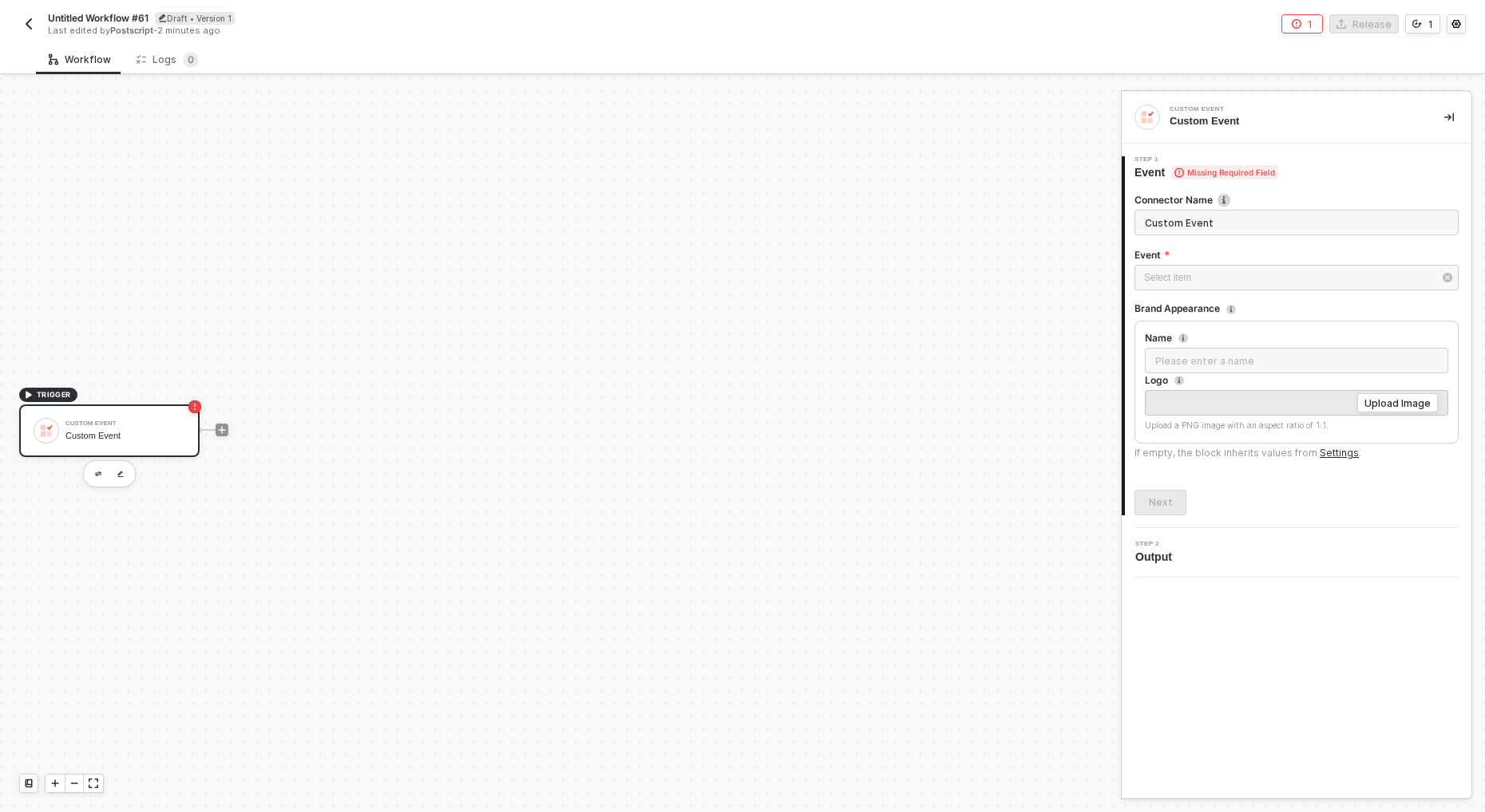
click at [155, 433] on div "Custom Event" at bounding box center [125, 436] width 120 height 10
type input "Custom Event"
